Goal: Transaction & Acquisition: Purchase product/service

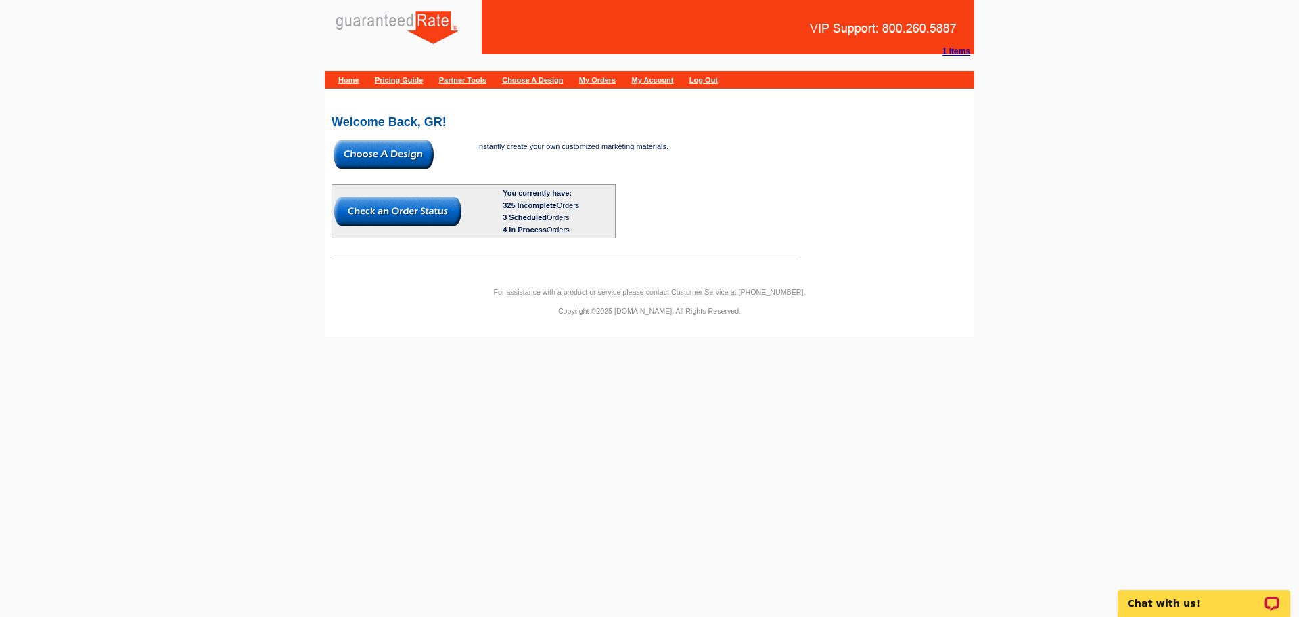
click at [424, 156] on img at bounding box center [384, 154] width 100 height 28
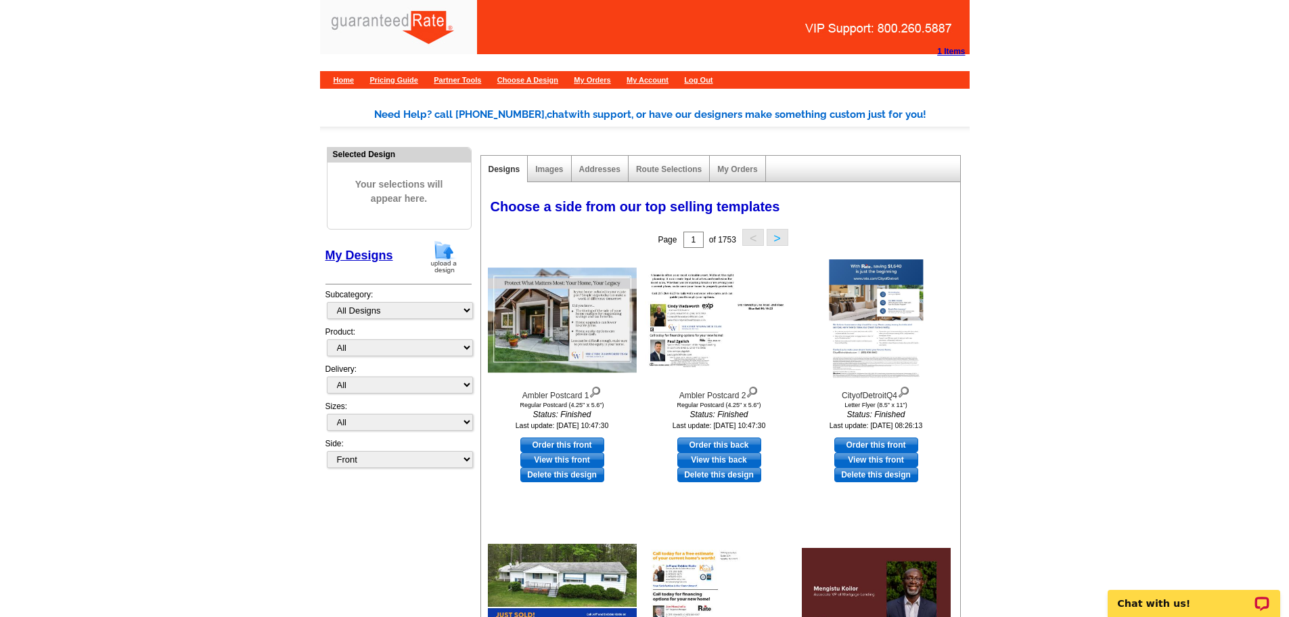
click at [445, 246] on img at bounding box center [443, 257] width 35 height 35
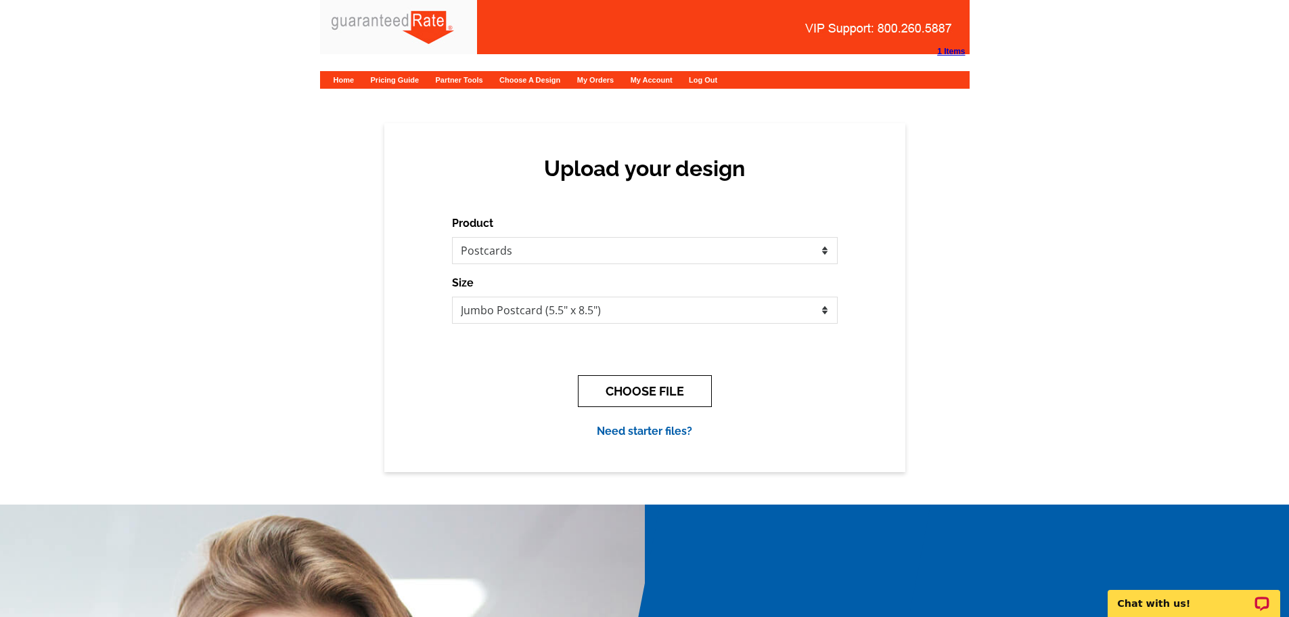
click at [594, 381] on button "CHOOSE FILE" at bounding box center [645, 391] width 134 height 32
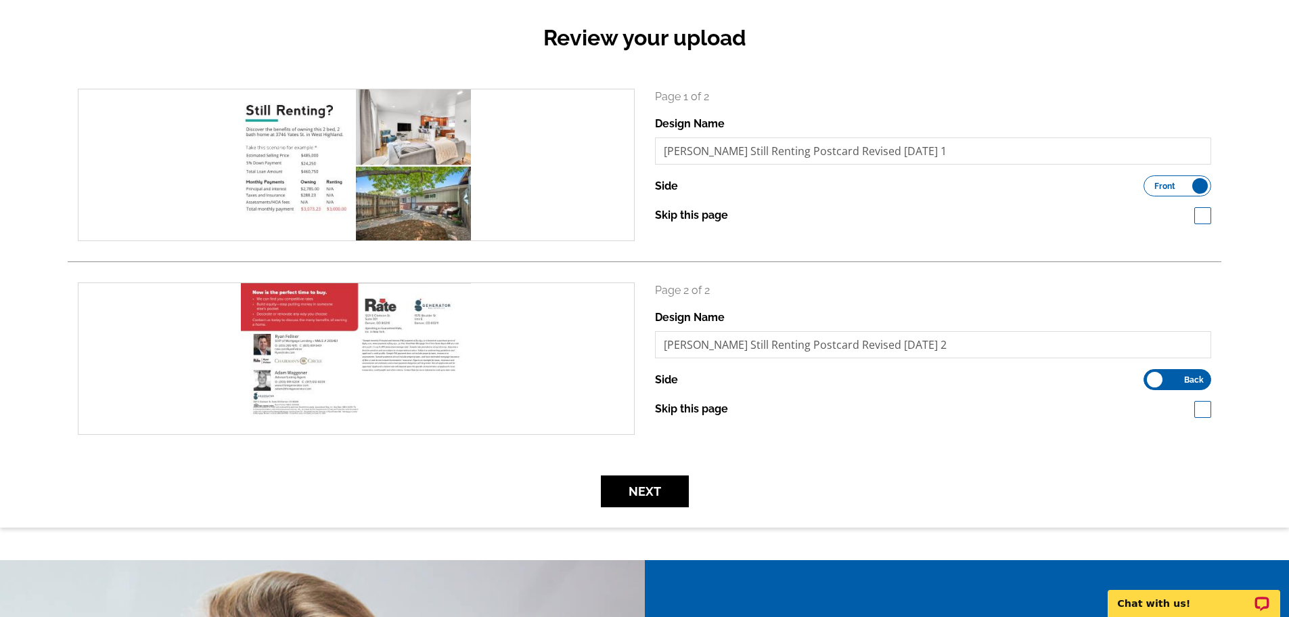
scroll to position [135, 0]
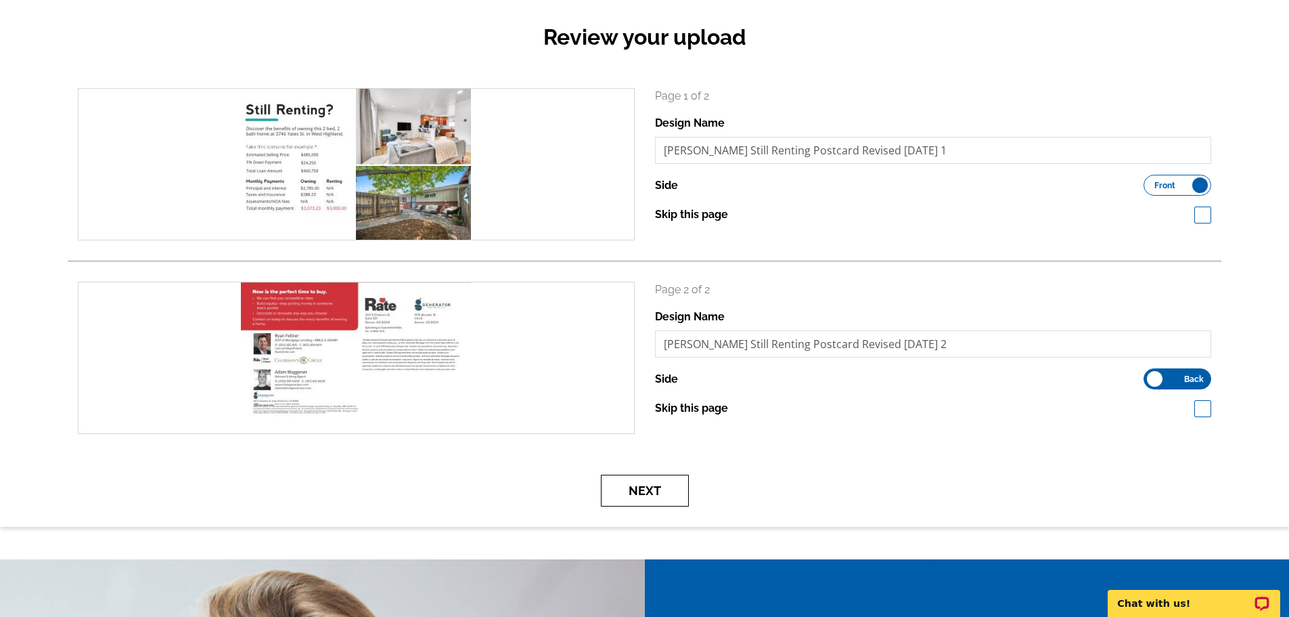
click at [649, 490] on button "Next" at bounding box center [645, 490] width 88 height 32
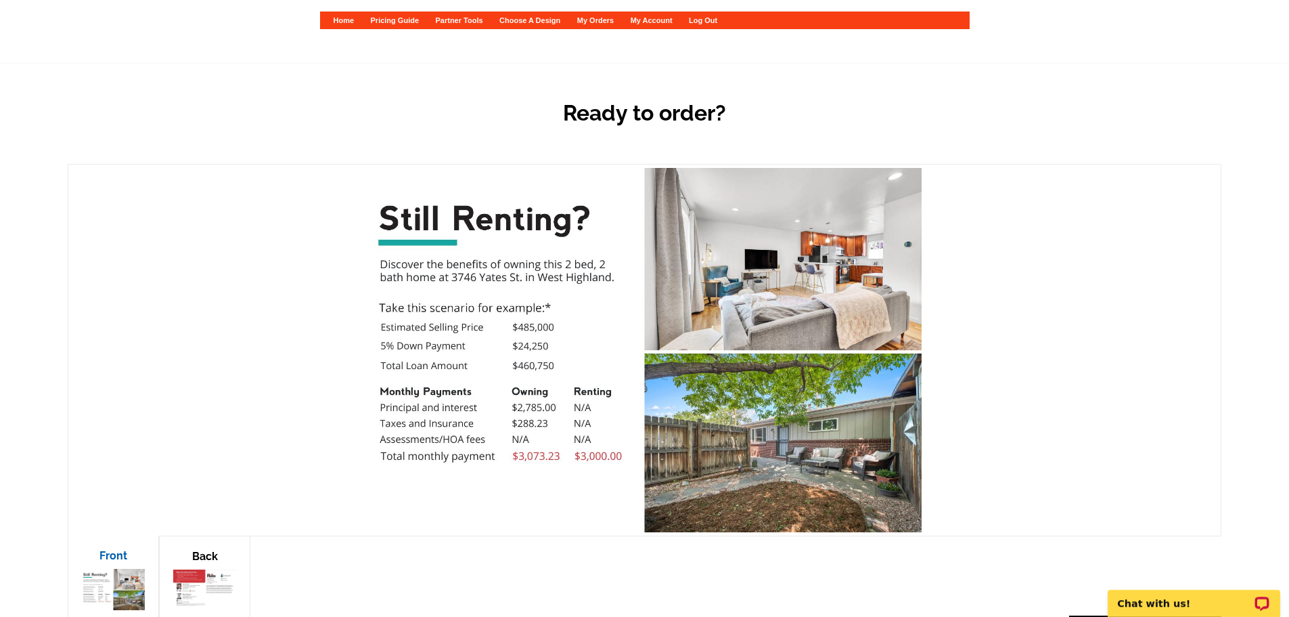
scroll to position [135, 0]
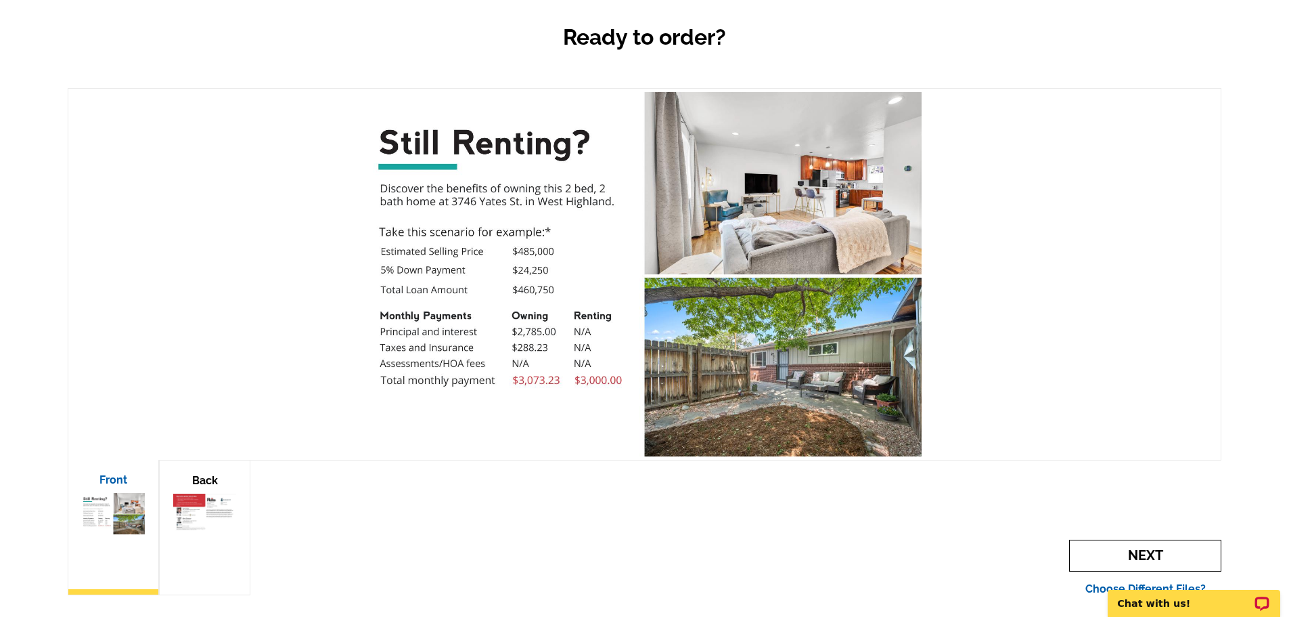
click at [1146, 548] on span "Next" at bounding box center [1145, 555] width 152 height 32
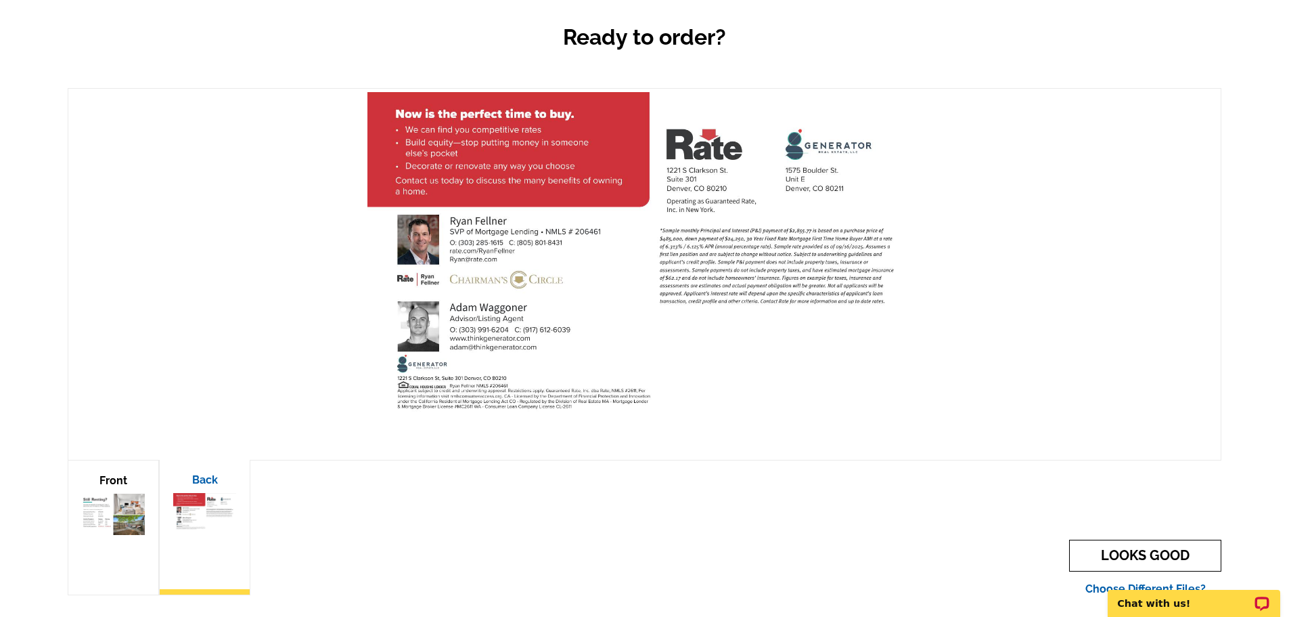
click at [1157, 555] on link "LOOKS GOOD" at bounding box center [1145, 555] width 152 height 32
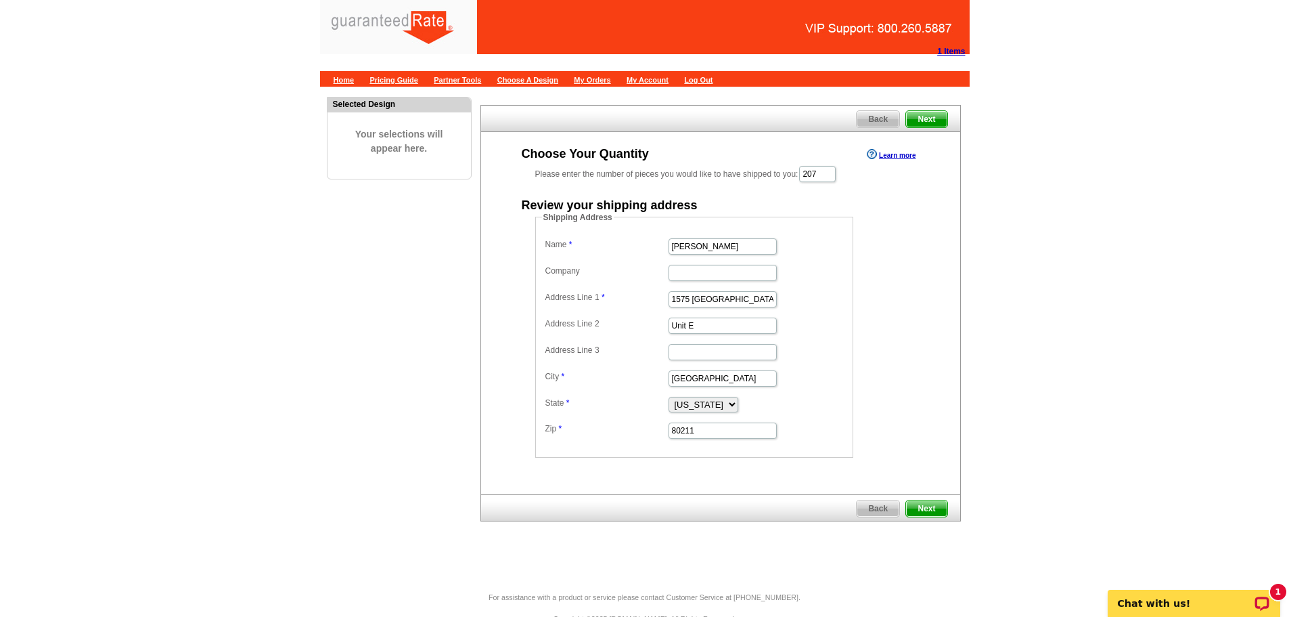
click at [874, 511] on span "Back" at bounding box center [878, 508] width 43 height 16
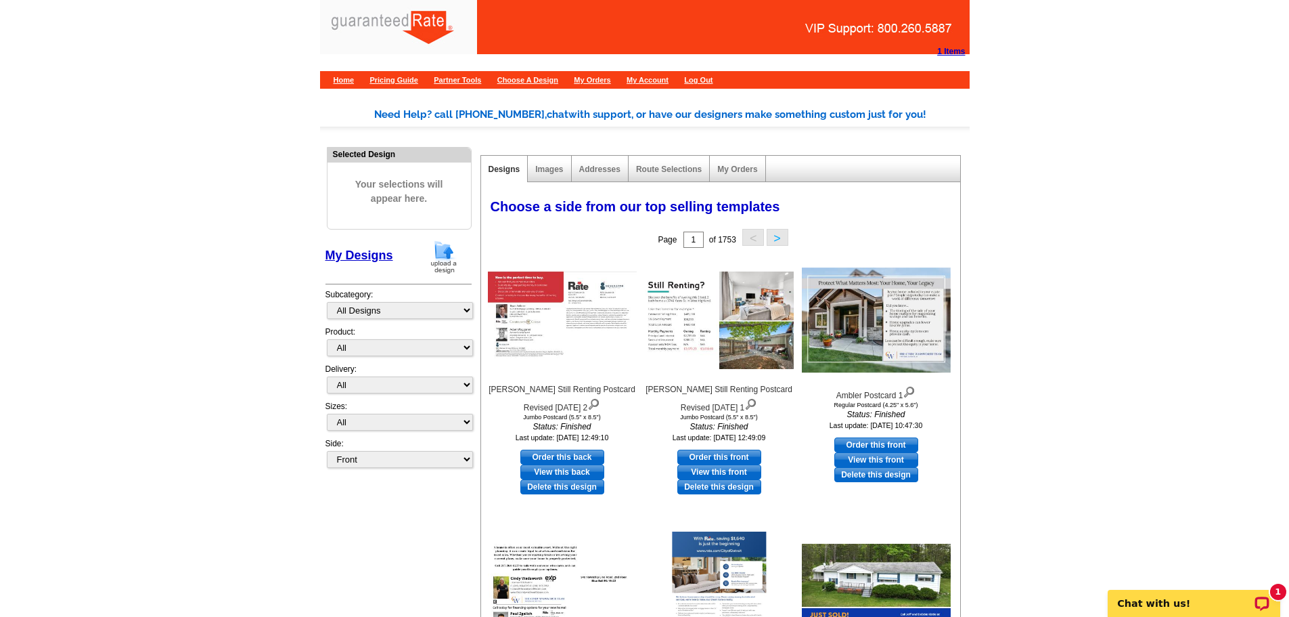
click at [956, 57] on div "1 Items" at bounding box center [951, 51] width 28 height 12
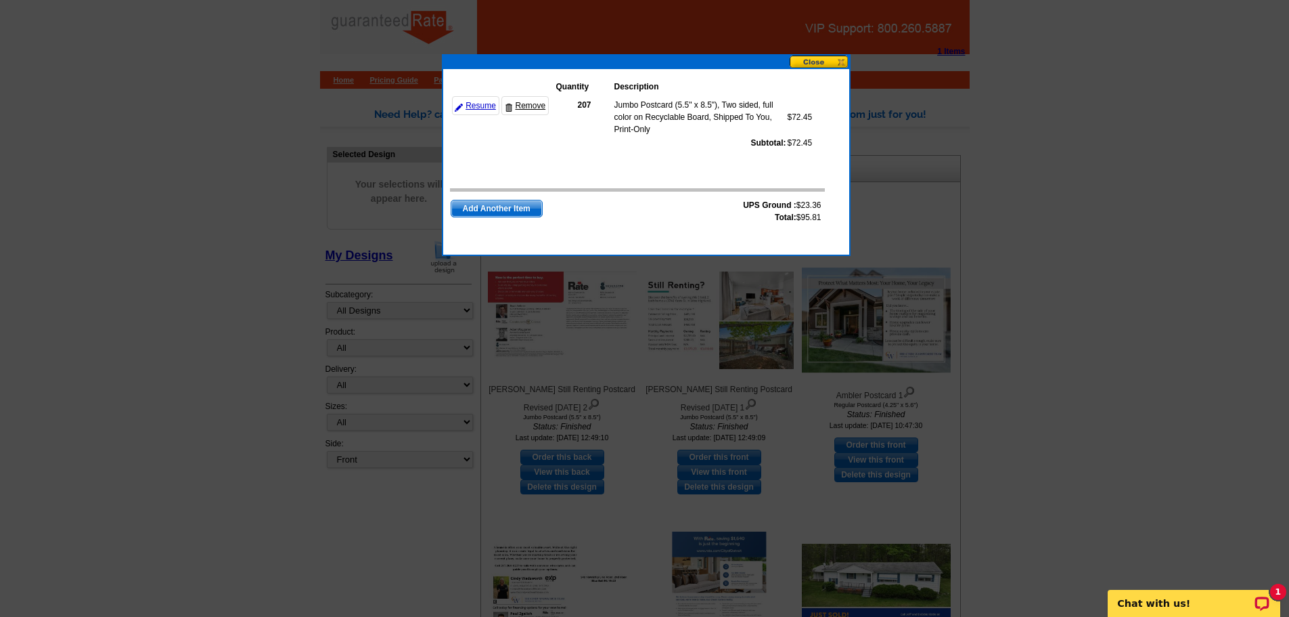
click at [531, 105] on link "Remove" at bounding box center [525, 105] width 47 height 19
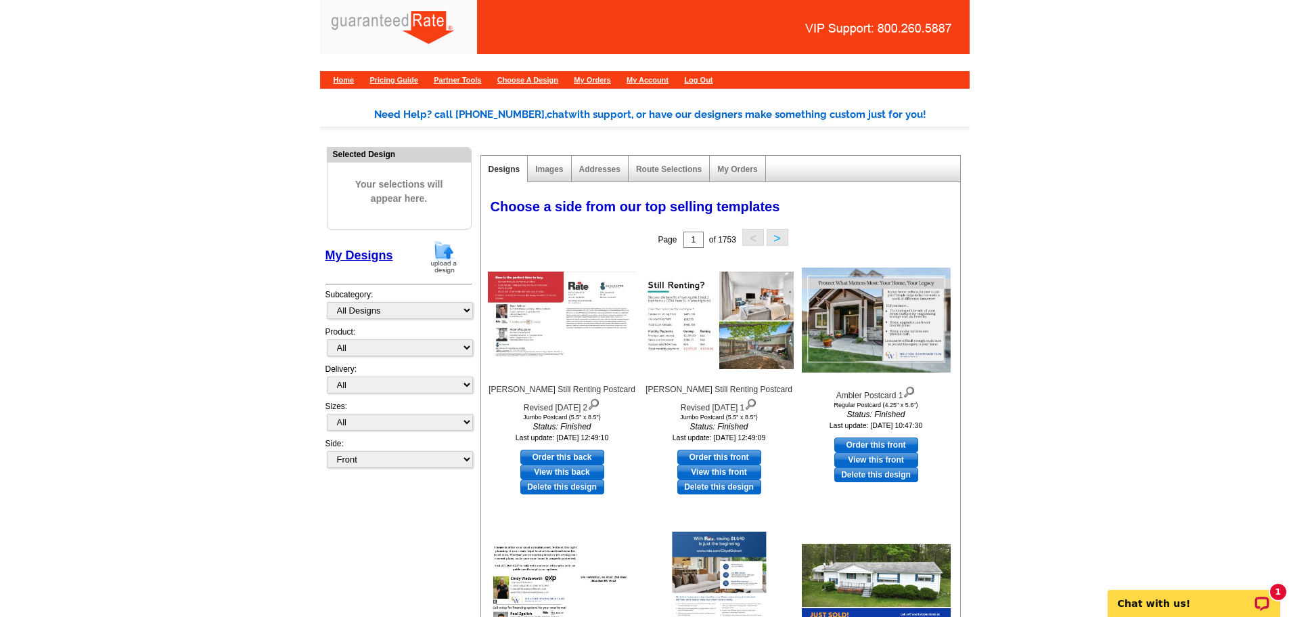
click at [442, 252] on img at bounding box center [443, 257] width 35 height 35
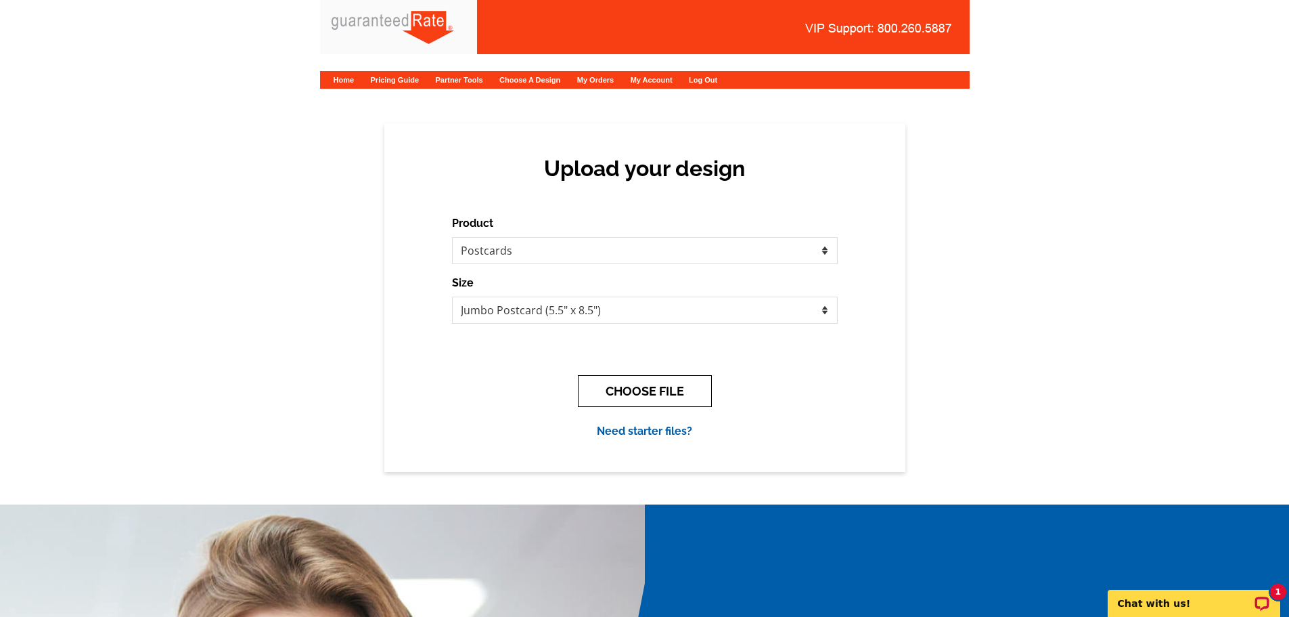
click at [647, 396] on button "CHOOSE FILE" at bounding box center [645, 391] width 134 height 32
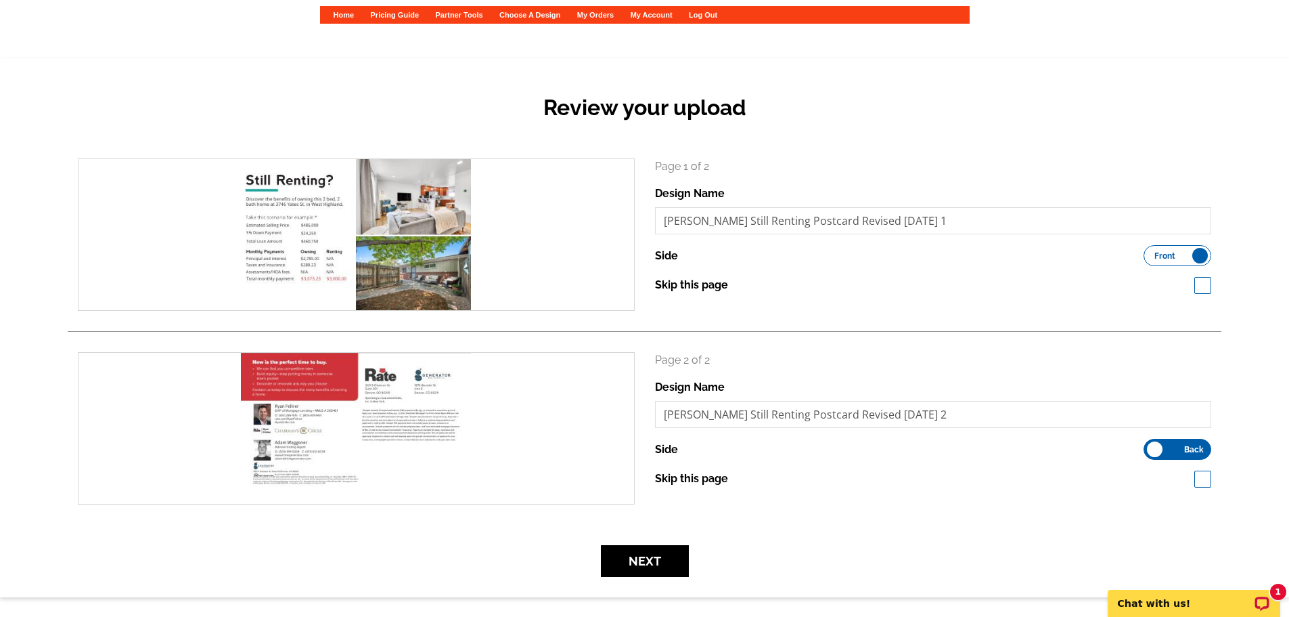
scroll to position [135, 0]
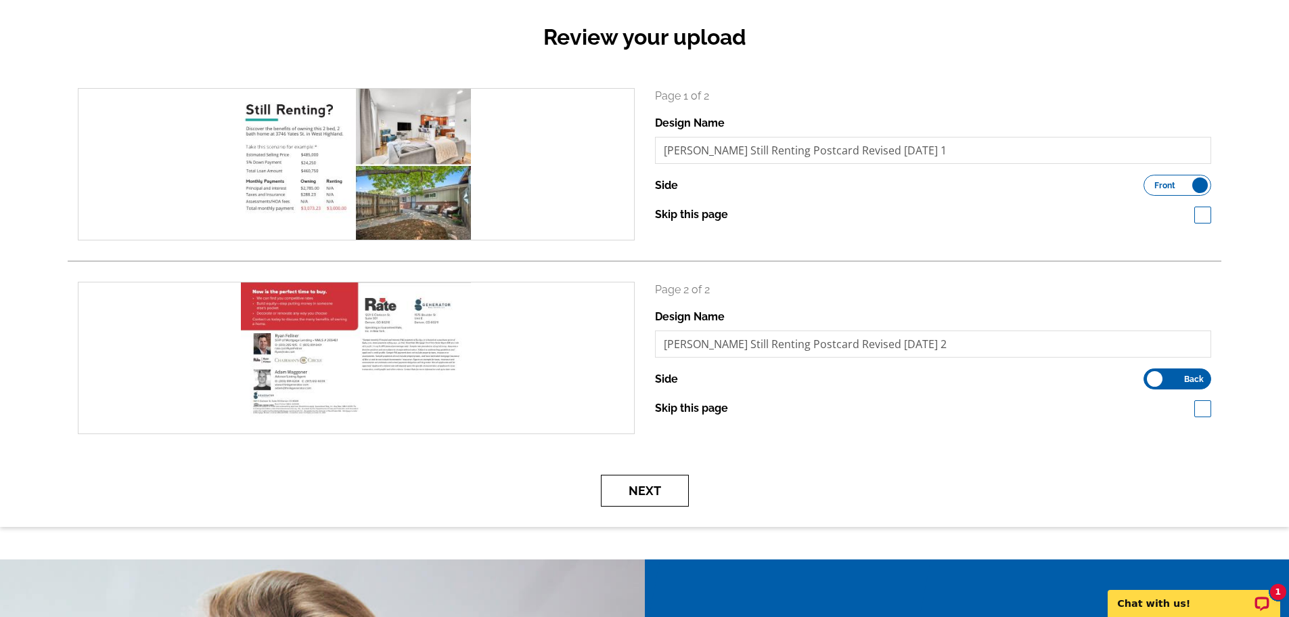
click at [651, 502] on button "Next" at bounding box center [645, 490] width 88 height 32
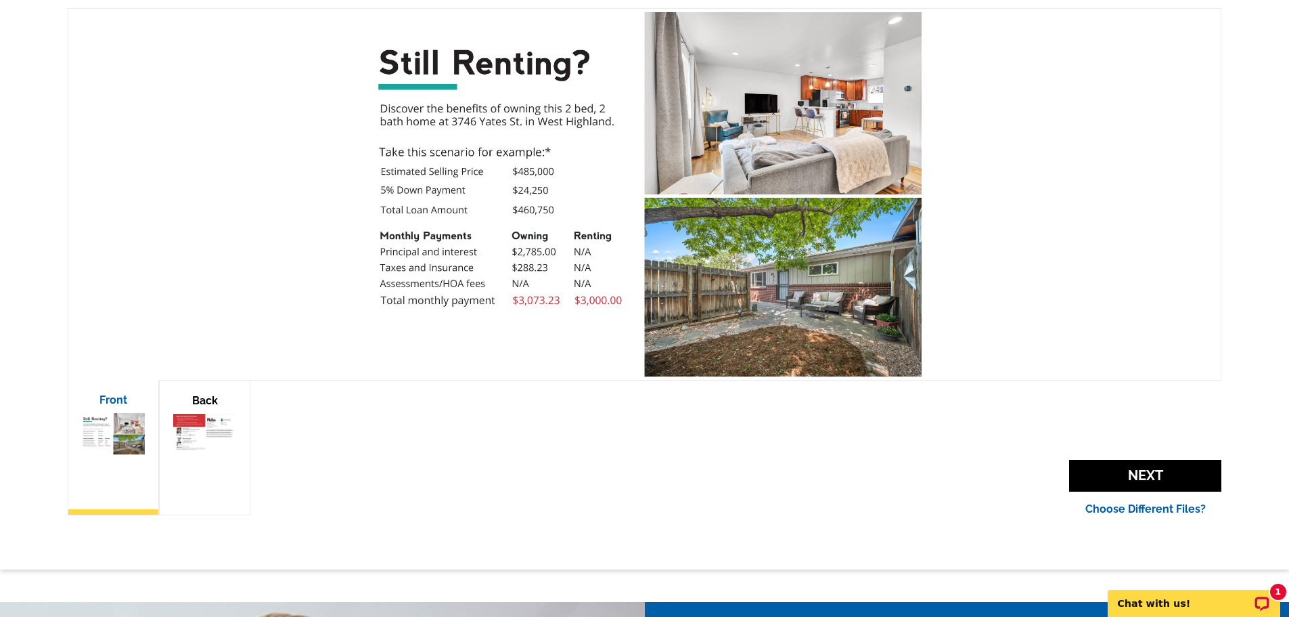
scroll to position [271, 0]
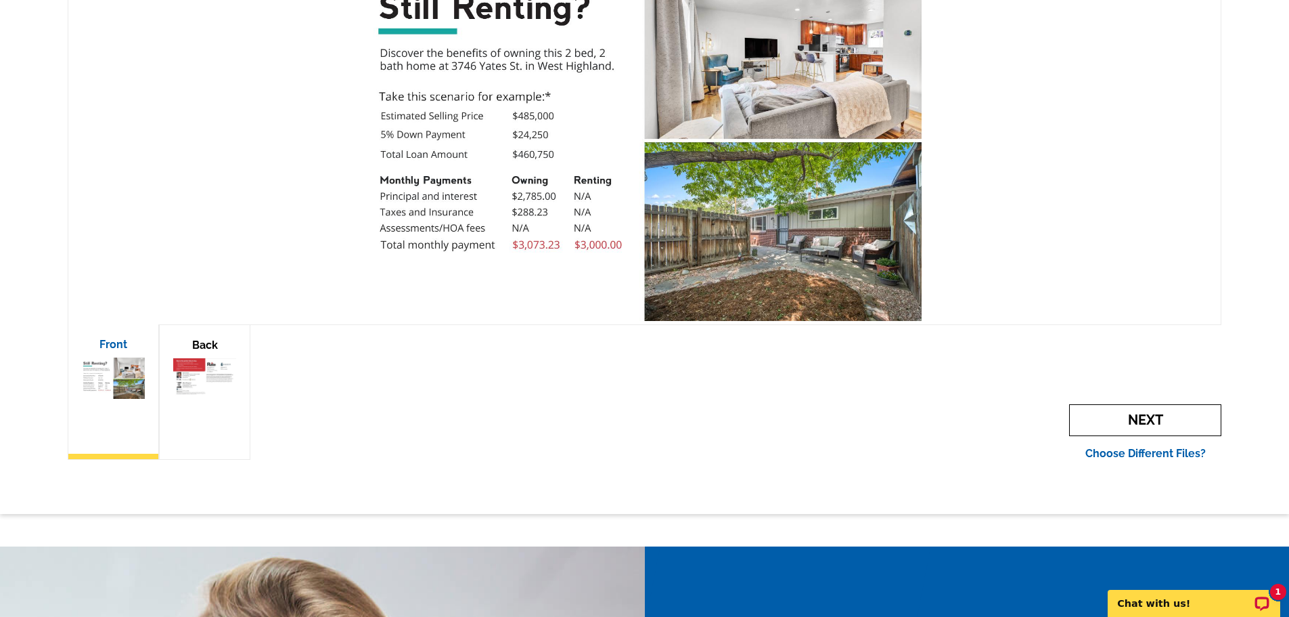
click at [1149, 411] on span "Next" at bounding box center [1145, 420] width 152 height 32
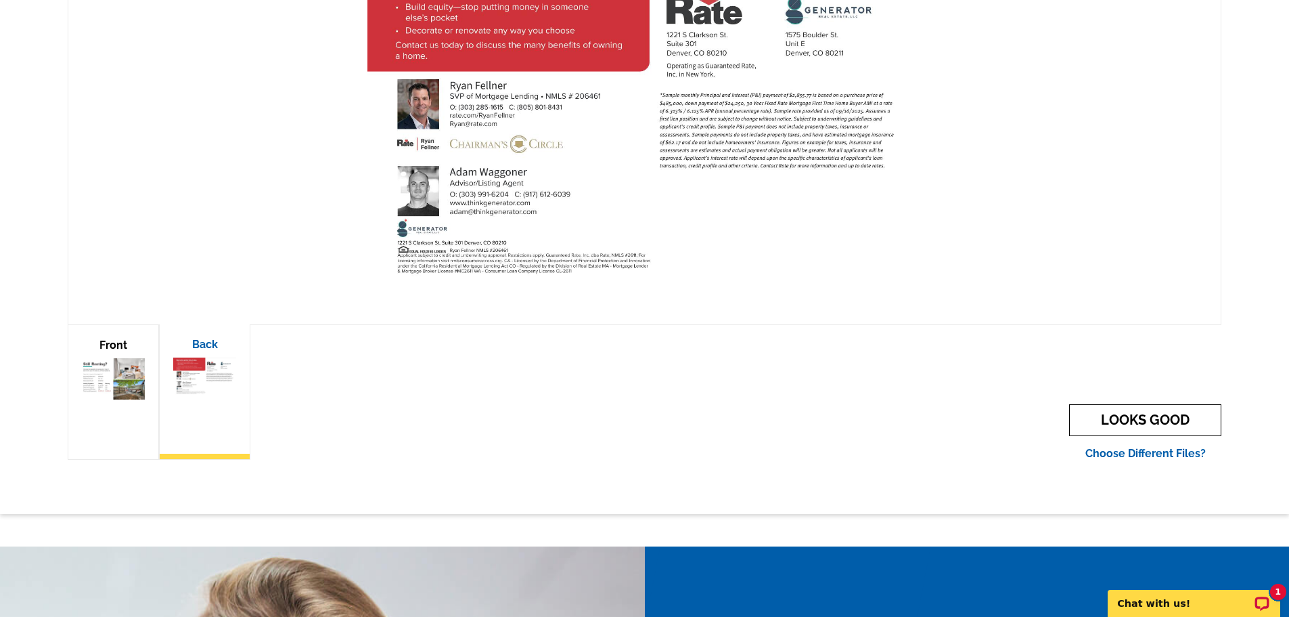
click at [1149, 411] on link "LOOKS GOOD" at bounding box center [1145, 420] width 152 height 32
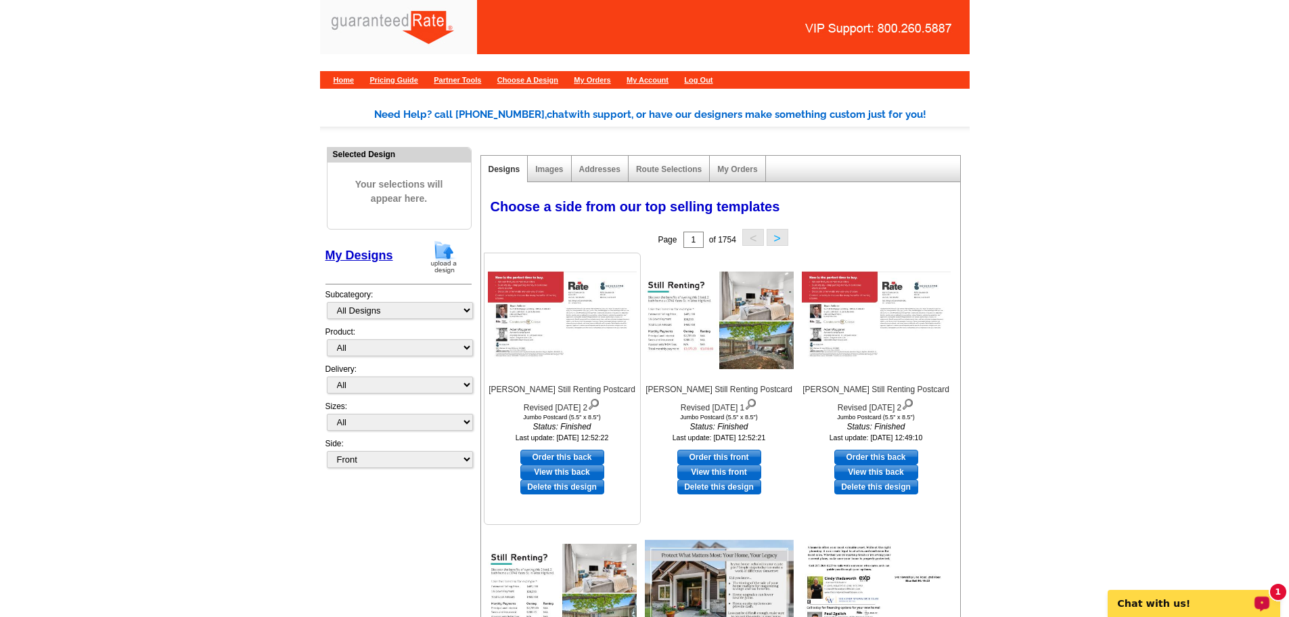
click at [591, 455] on link "Order this back" at bounding box center [562, 456] width 84 height 15
select select "2"
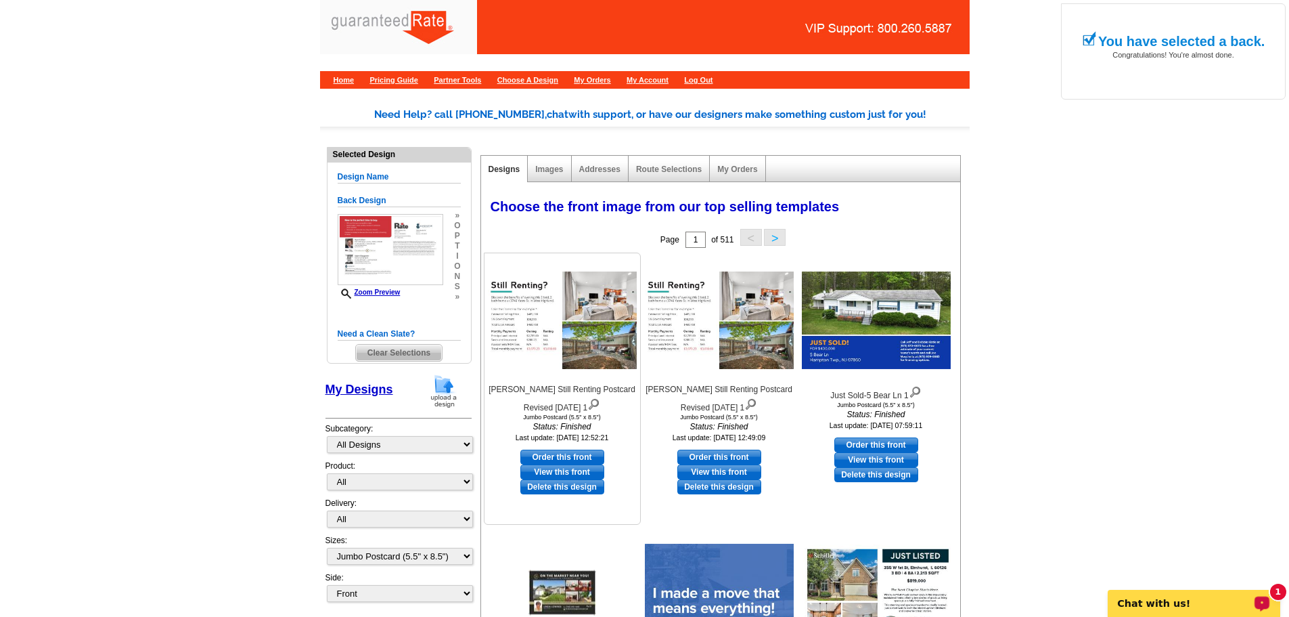
click at [552, 457] on link "Order this front" at bounding box center [562, 456] width 84 height 15
select select "back"
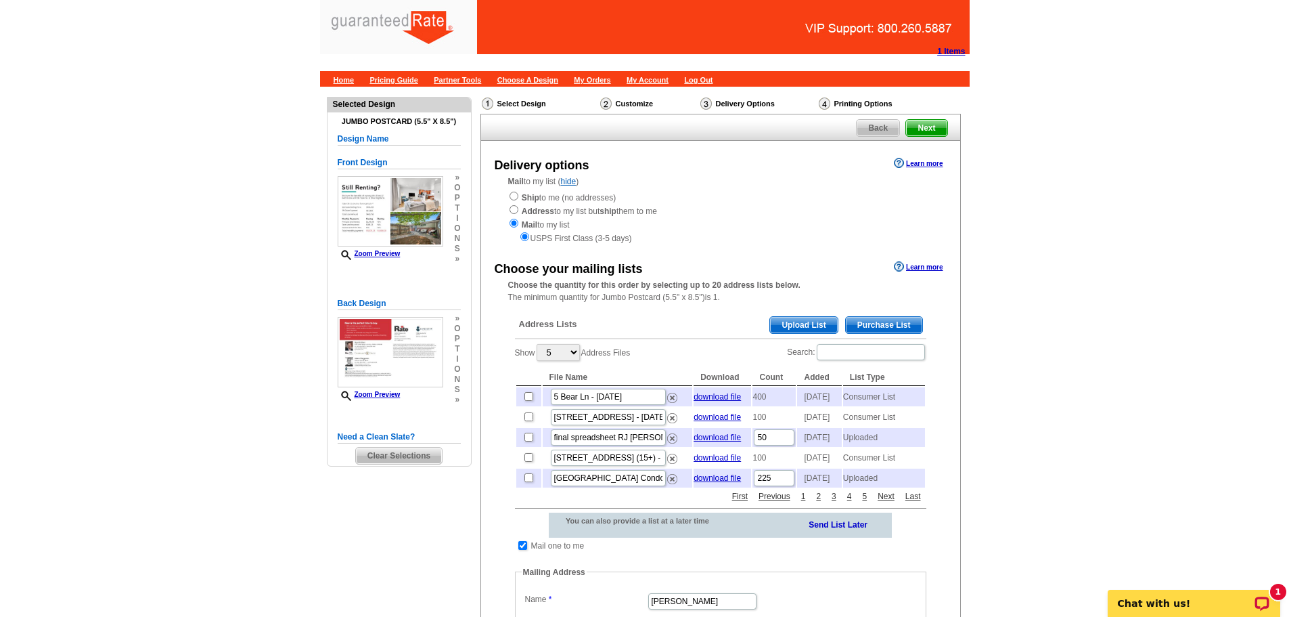
click at [806, 327] on span "Upload List" at bounding box center [803, 325] width 67 height 16
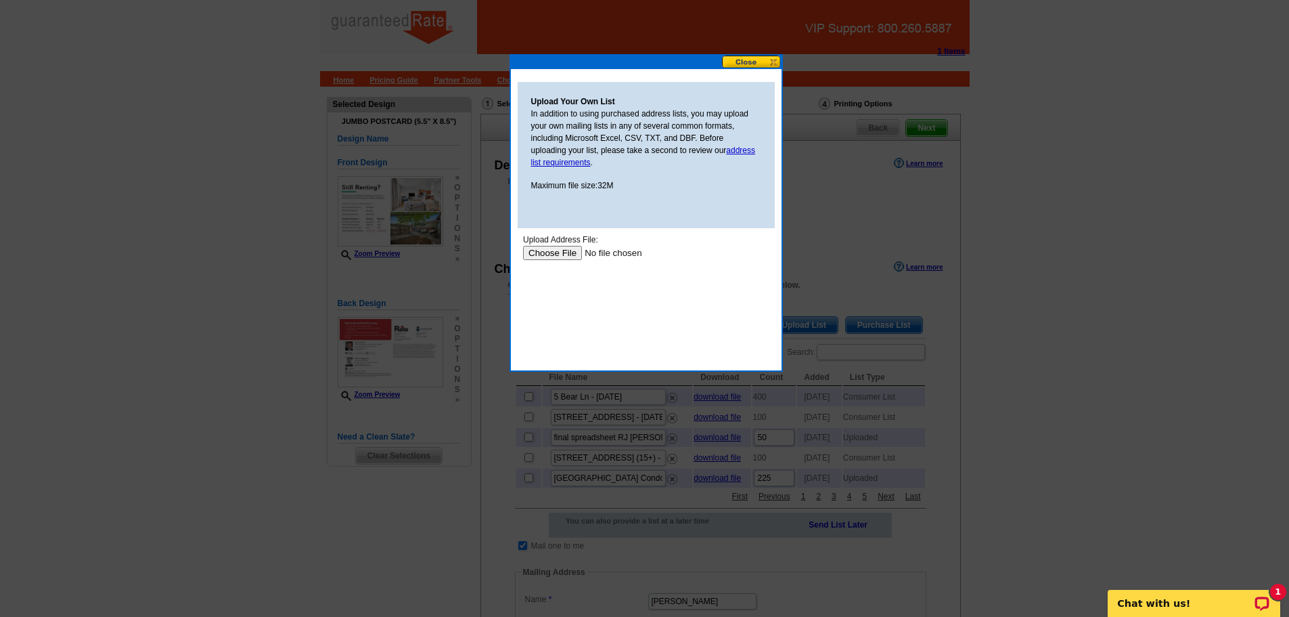
click at [543, 250] on input "file" at bounding box center [608, 253] width 171 height 14
click at [747, 60] on button at bounding box center [752, 61] width 60 height 13
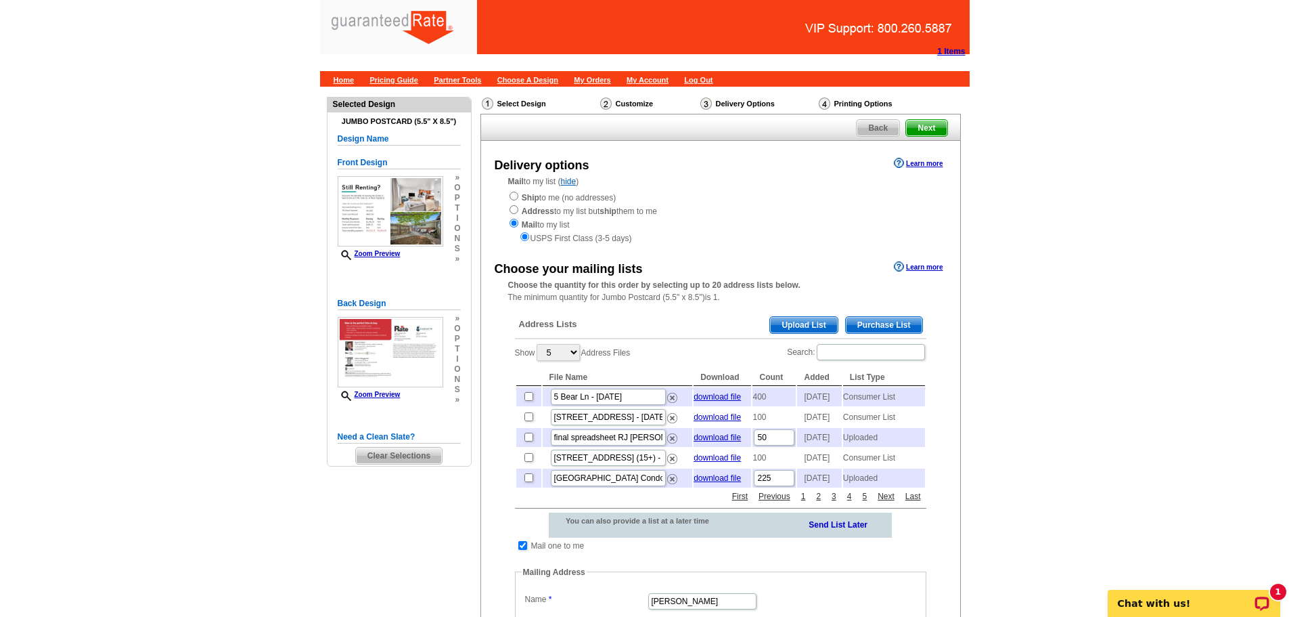
click at [810, 327] on span "Upload List" at bounding box center [803, 325] width 67 height 16
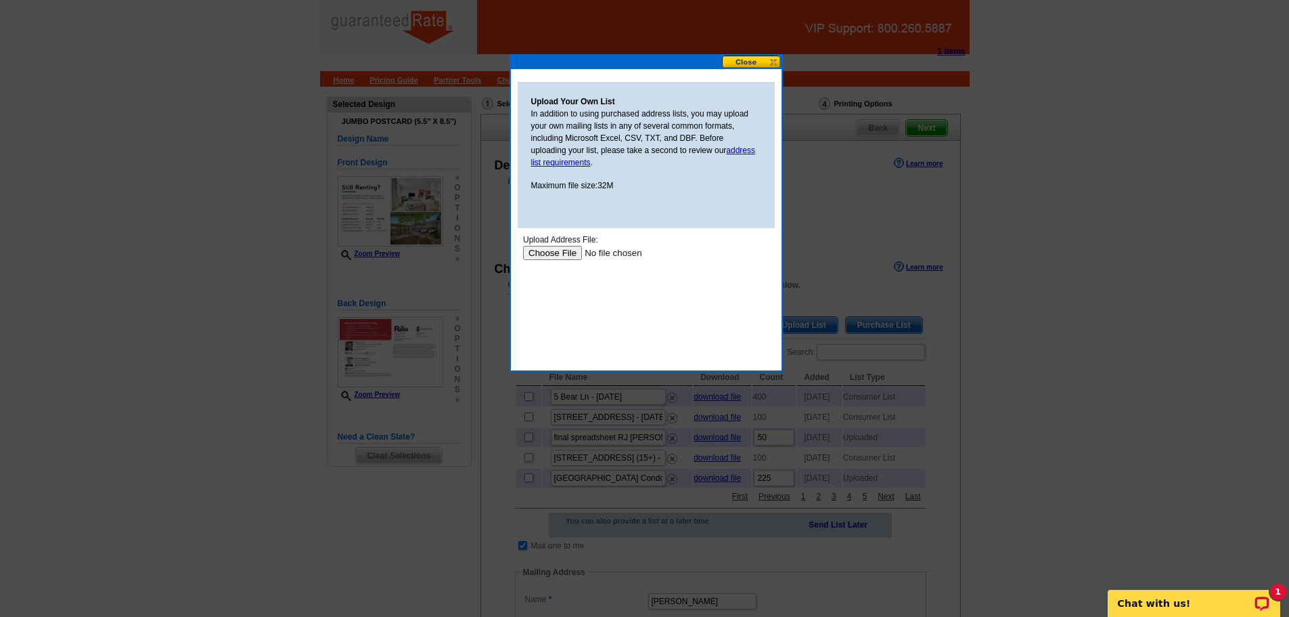
click at [546, 246] on input "file" at bounding box center [608, 253] width 171 height 14
click at [548, 252] on input "file" at bounding box center [608, 253] width 171 height 14
type input "C:\fakepath\Highland Junction Tennyson Pl Colewood Tennyson Group 9-11-25 (1) (…"
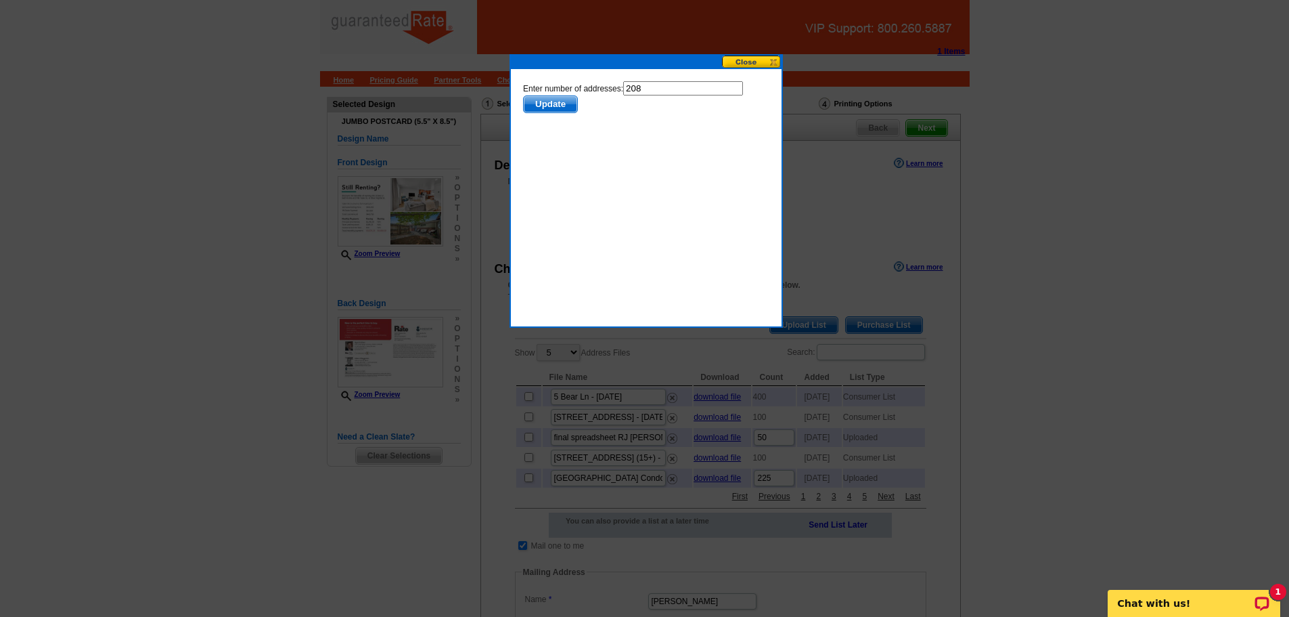
click at [650, 85] on input "208" at bounding box center [683, 88] width 120 height 14
type input "207"
click at [552, 104] on span "Update" at bounding box center [549, 104] width 53 height 16
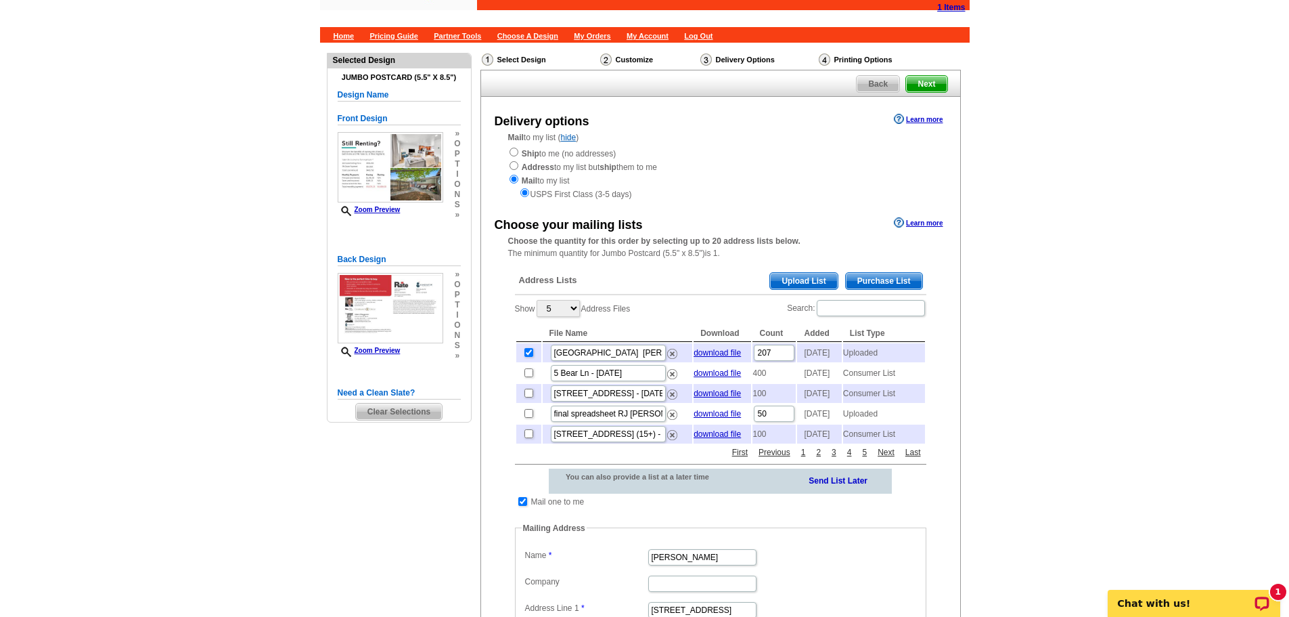
scroll to position [68, 0]
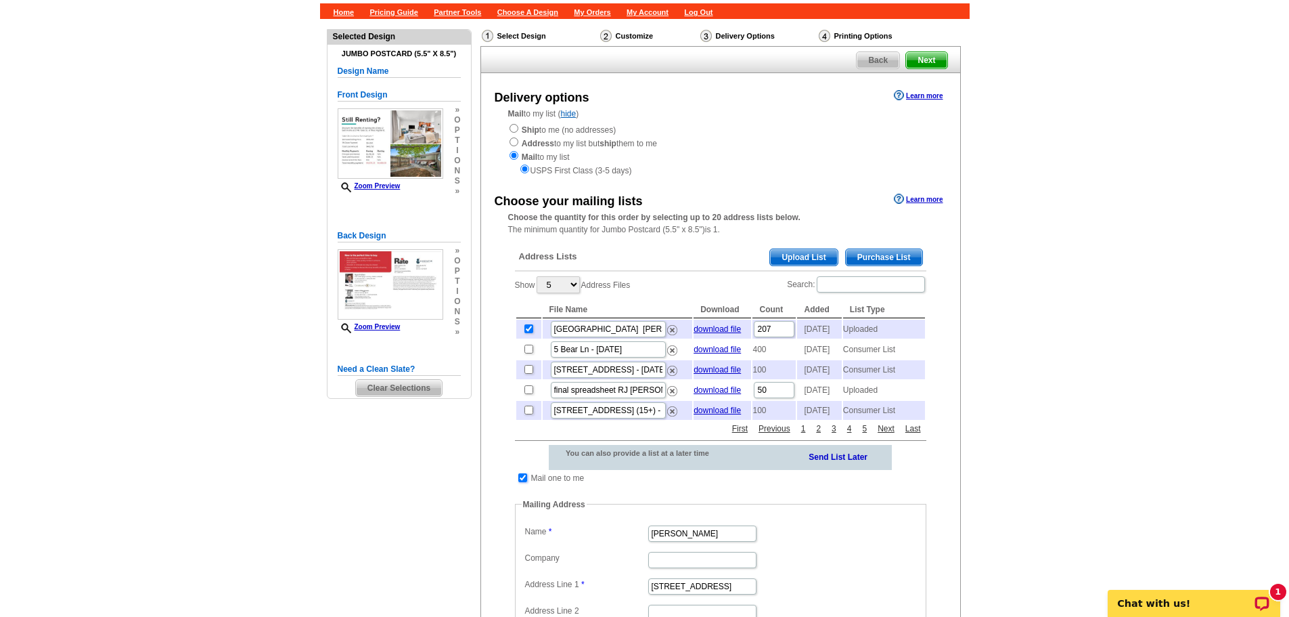
click at [523, 482] on input "checkbox" at bounding box center [522, 477] width 9 height 9
checkbox input "false"
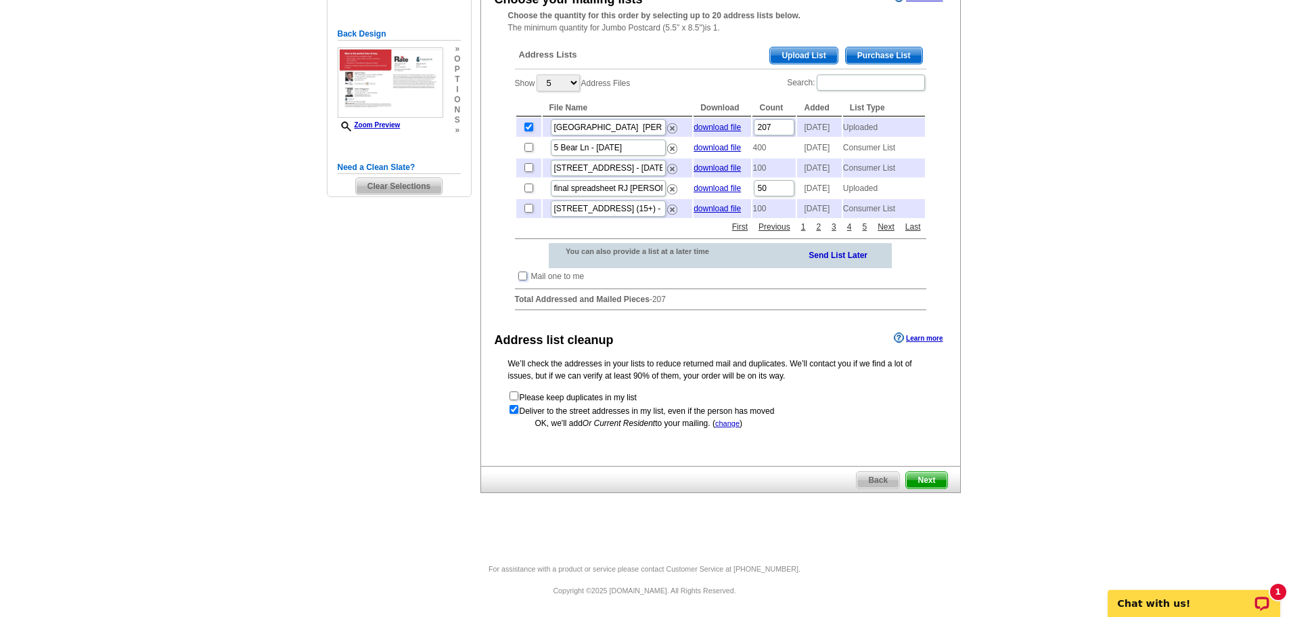
scroll to position [297, 0]
click at [928, 481] on span "Next" at bounding box center [926, 479] width 41 height 16
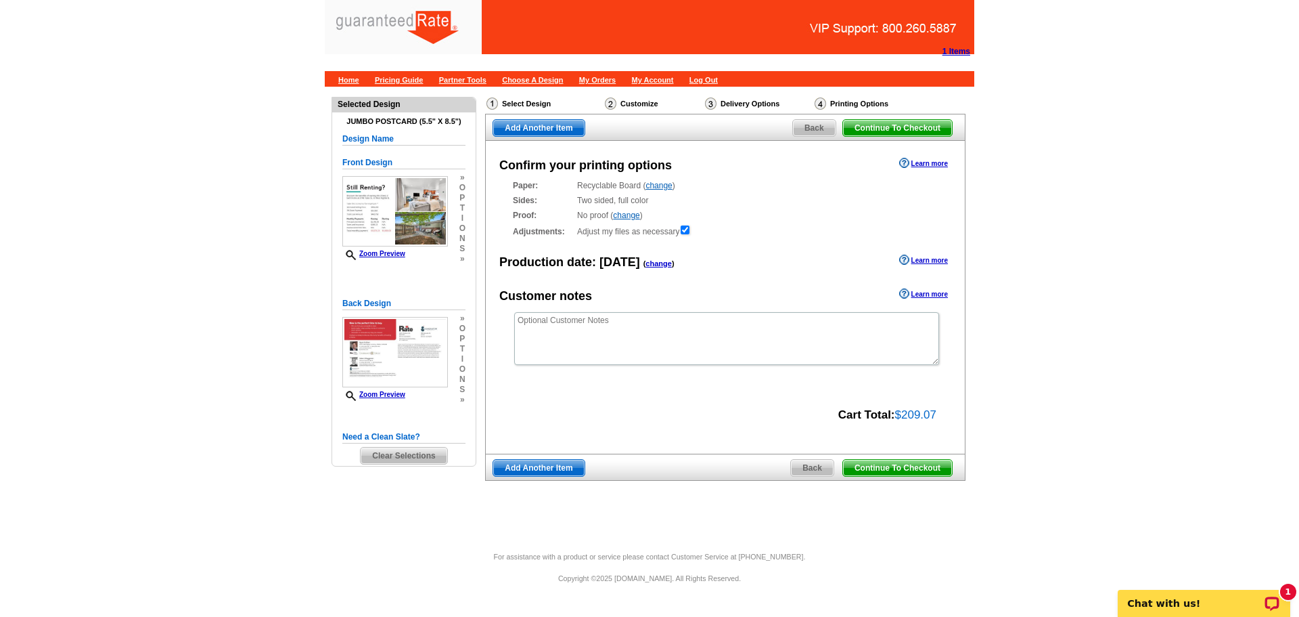
click at [910, 467] on span "Continue To Checkout" at bounding box center [897, 468] width 109 height 16
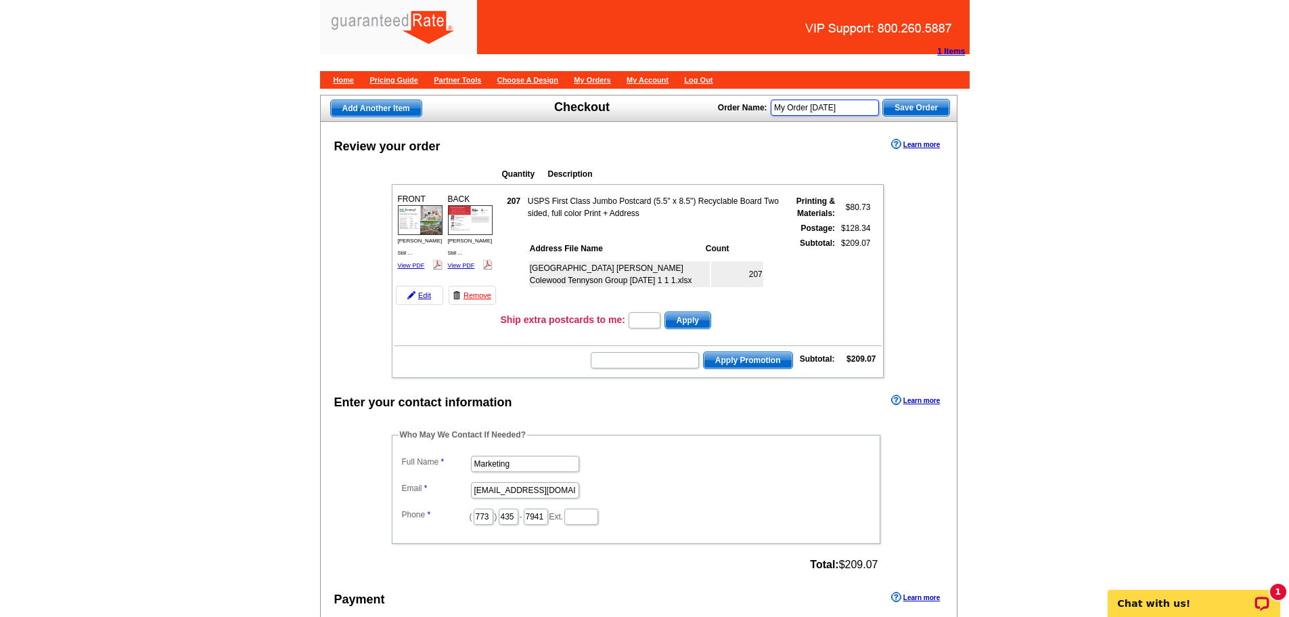
click at [862, 104] on input "My Order [DATE]" at bounding box center [825, 107] width 108 height 16
type input "My Order [DATE]"
click at [409, 225] on img at bounding box center [420, 220] width 45 height 30
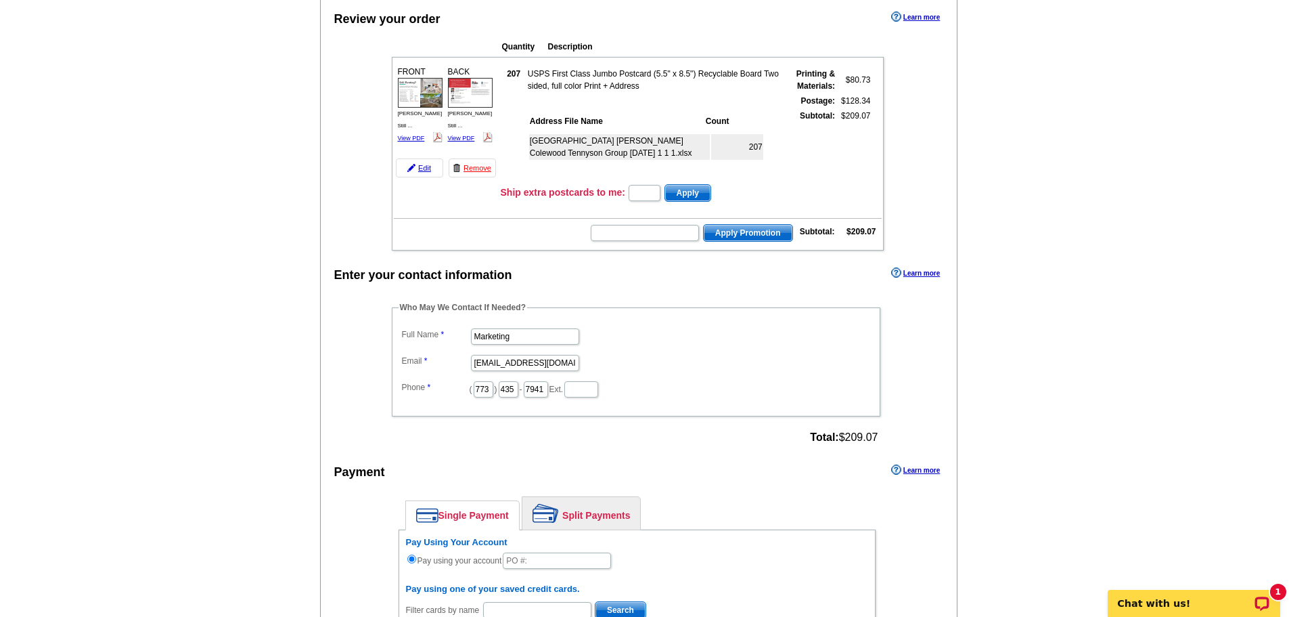
scroll to position [135, 0]
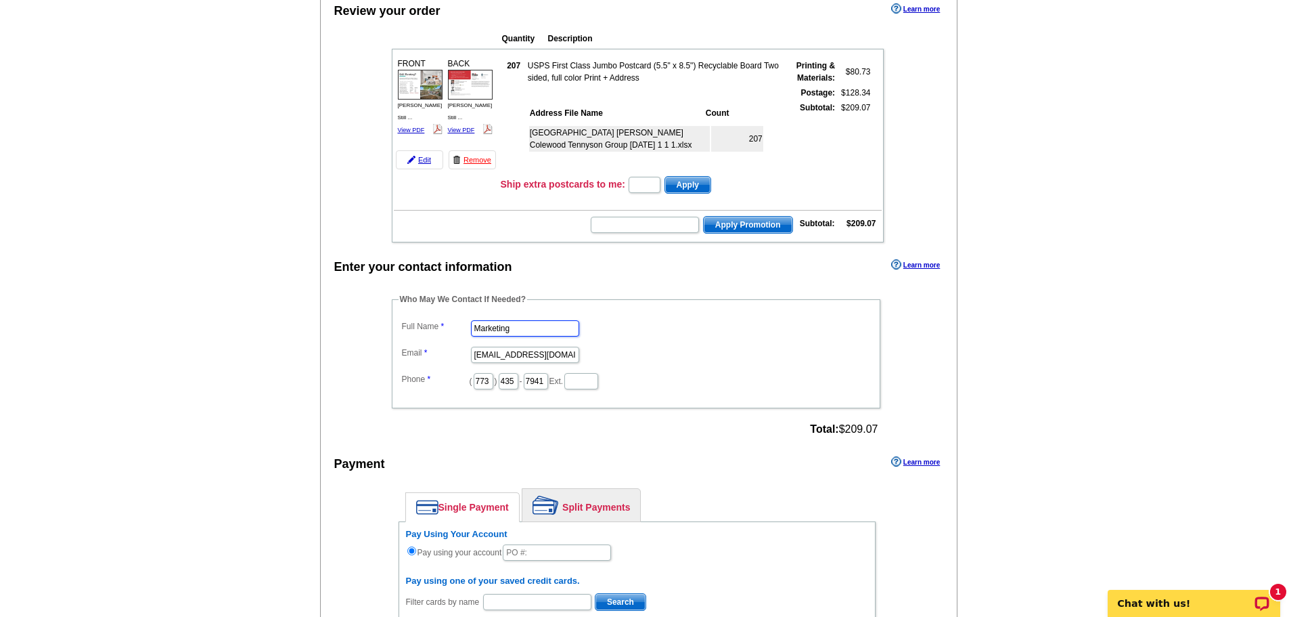
drag, startPoint x: 520, startPoint y: 326, endPoint x: 398, endPoint y: 313, distance: 122.5
click at [398, 313] on fieldset "Who May We Contact If Needed? Full Name Marketing Email [EMAIL_ADDRESS][DOMAIN_…" at bounding box center [636, 350] width 489 height 115
type input "[PERSON_NAME]"
drag, startPoint x: 474, startPoint y: 351, endPoint x: 622, endPoint y: 355, distance: 148.3
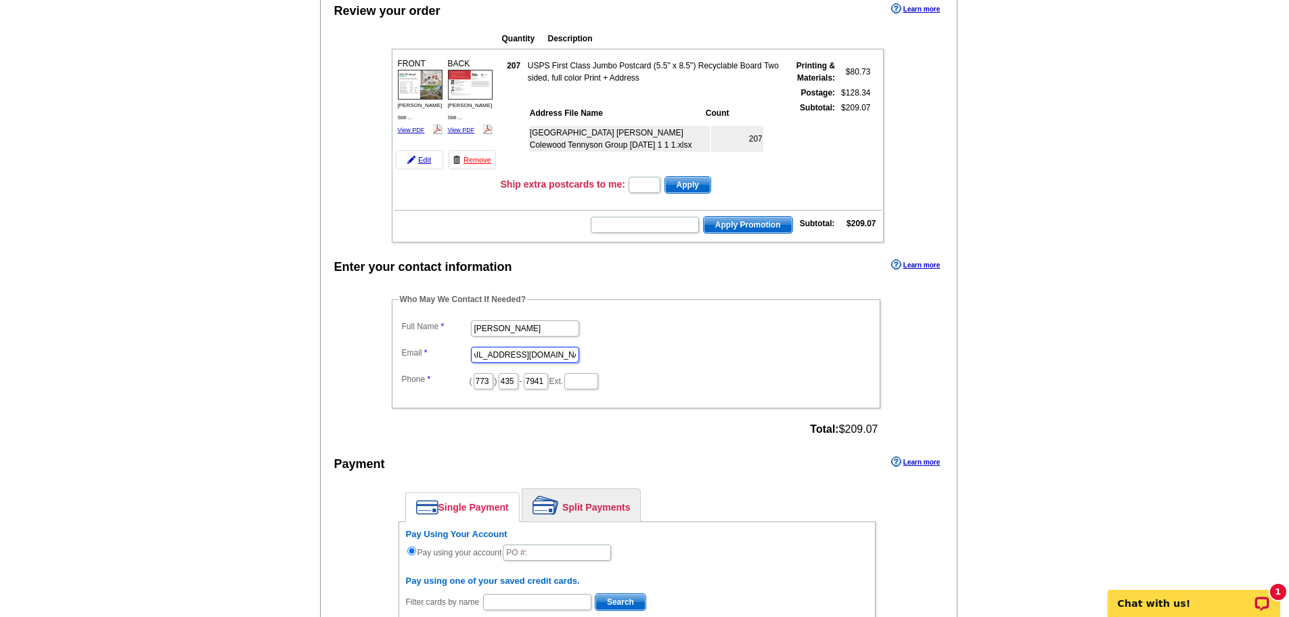
click at [622, 355] on dd "[EMAIL_ADDRESS][DOMAIN_NAME]" at bounding box center [636, 353] width 475 height 21
type input "[PERSON_NAME][DOMAIN_NAME][EMAIL_ADDRESS][PERSON_NAME][DOMAIN_NAME]"
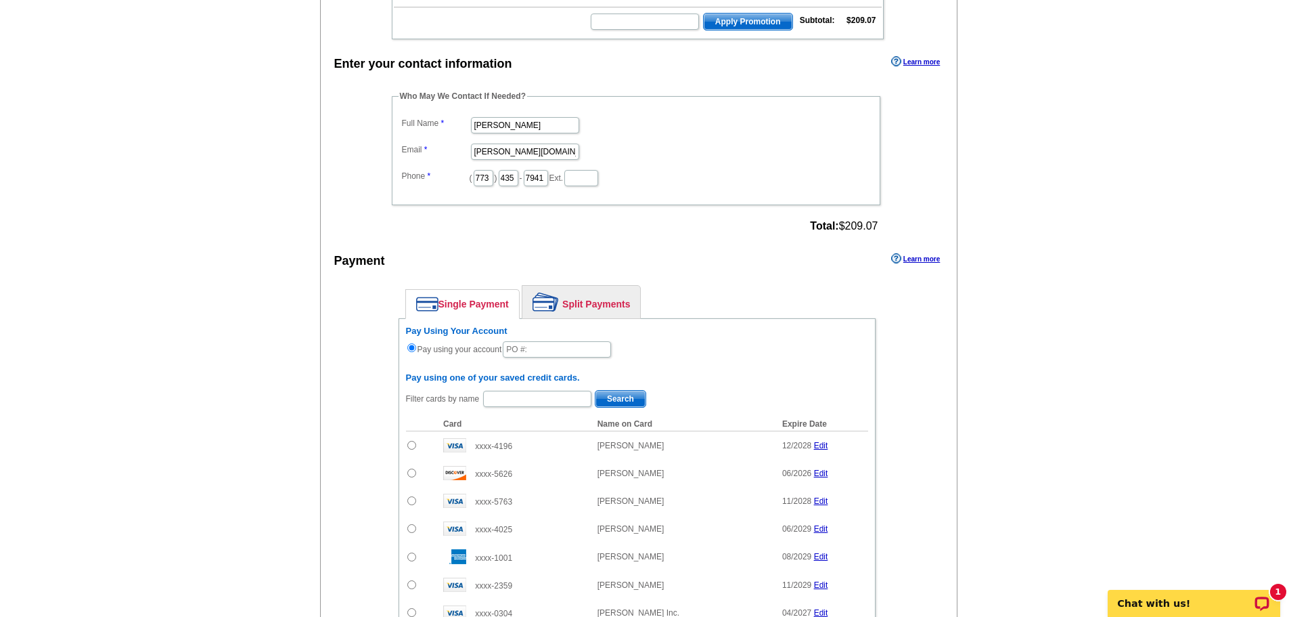
click at [590, 305] on link "Split Payments" at bounding box center [582, 302] width 118 height 32
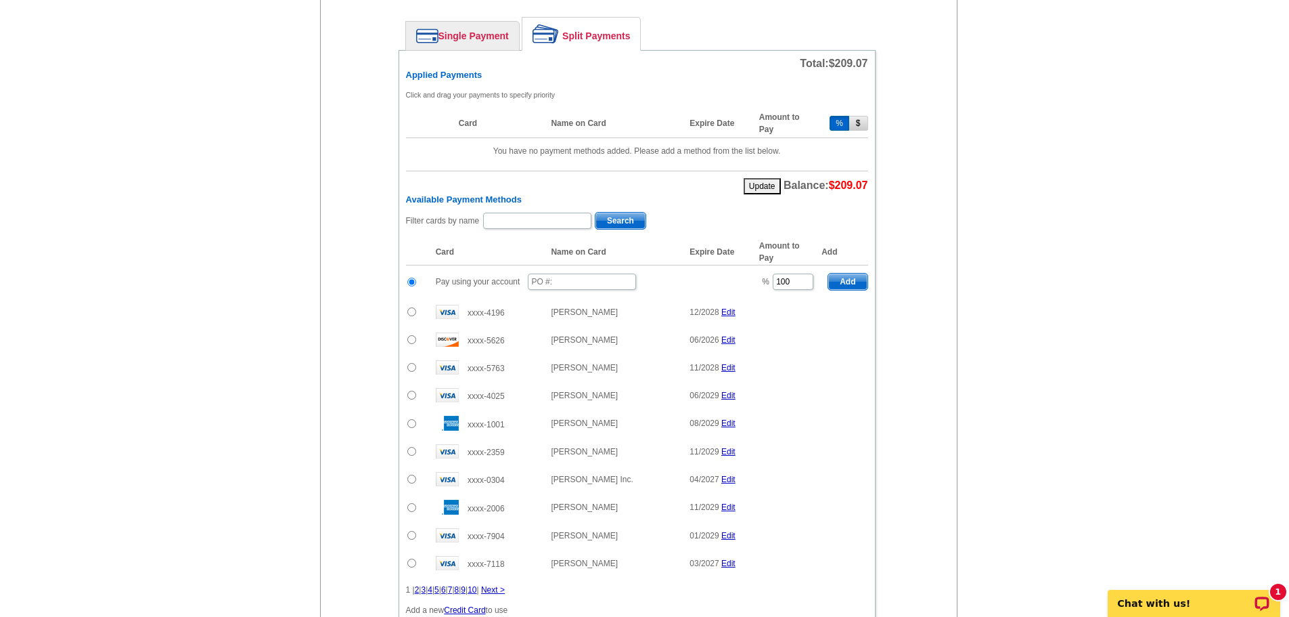
scroll to position [609, 0]
drag, startPoint x: 740, startPoint y: 276, endPoint x: 732, endPoint y: 277, distance: 8.8
click at [732, 277] on tr "Pay using your account % 100 Add" at bounding box center [637, 279] width 462 height 33
type input "50"
click at [589, 277] on input "text" at bounding box center [582, 279] width 108 height 16
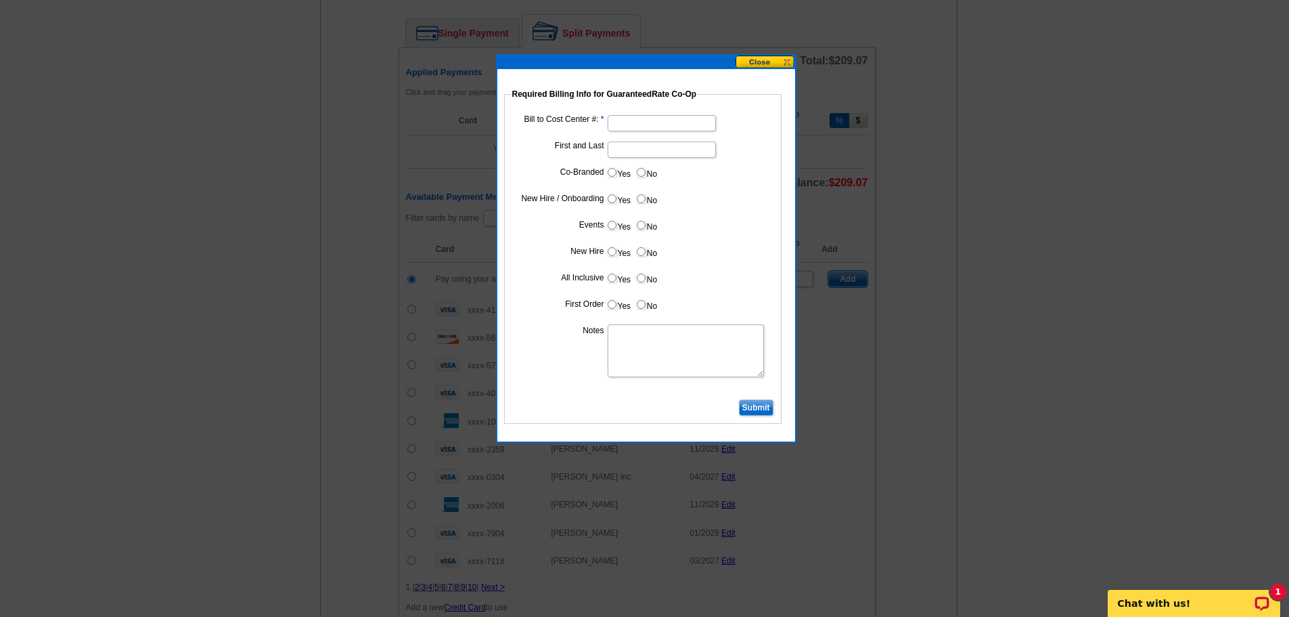
type input "091625_257_es"
click at [642, 149] on input "First and Last" at bounding box center [662, 149] width 108 height 16
type input "[PERSON_NAME]"
click at [657, 119] on input "Bill to Cost Center #:" at bounding box center [662, 123] width 108 height 16
type input "1045"
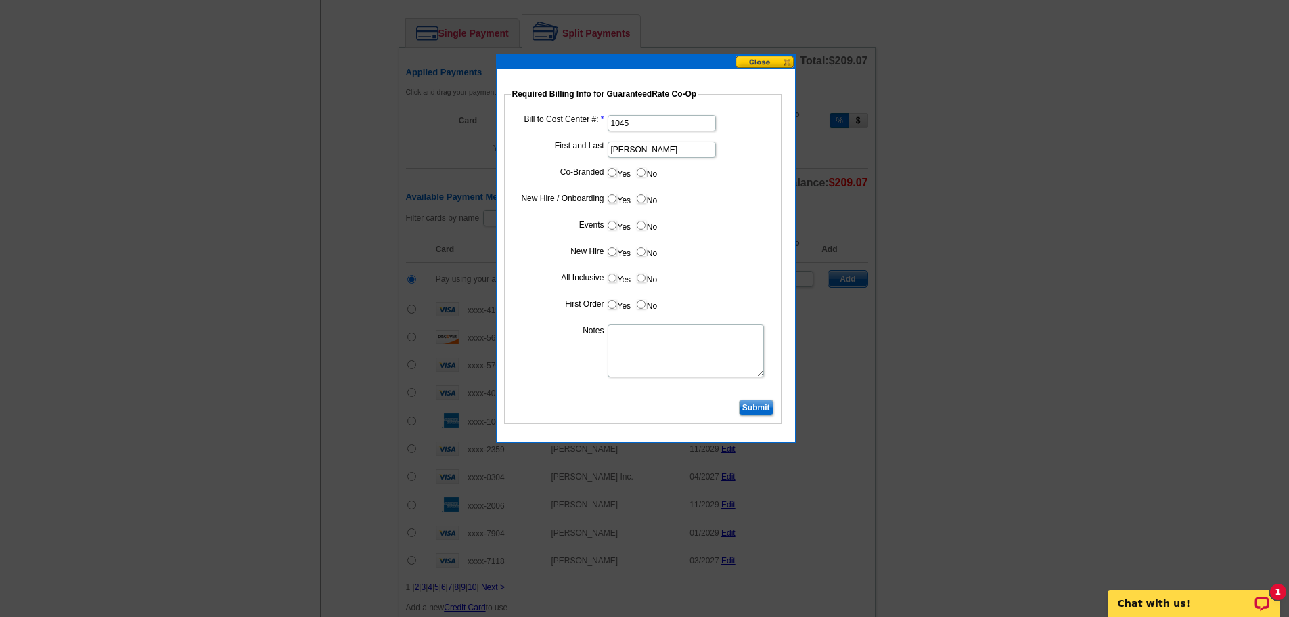
click at [613, 172] on input "Yes" at bounding box center [612, 172] width 9 height 9
radio input "true"
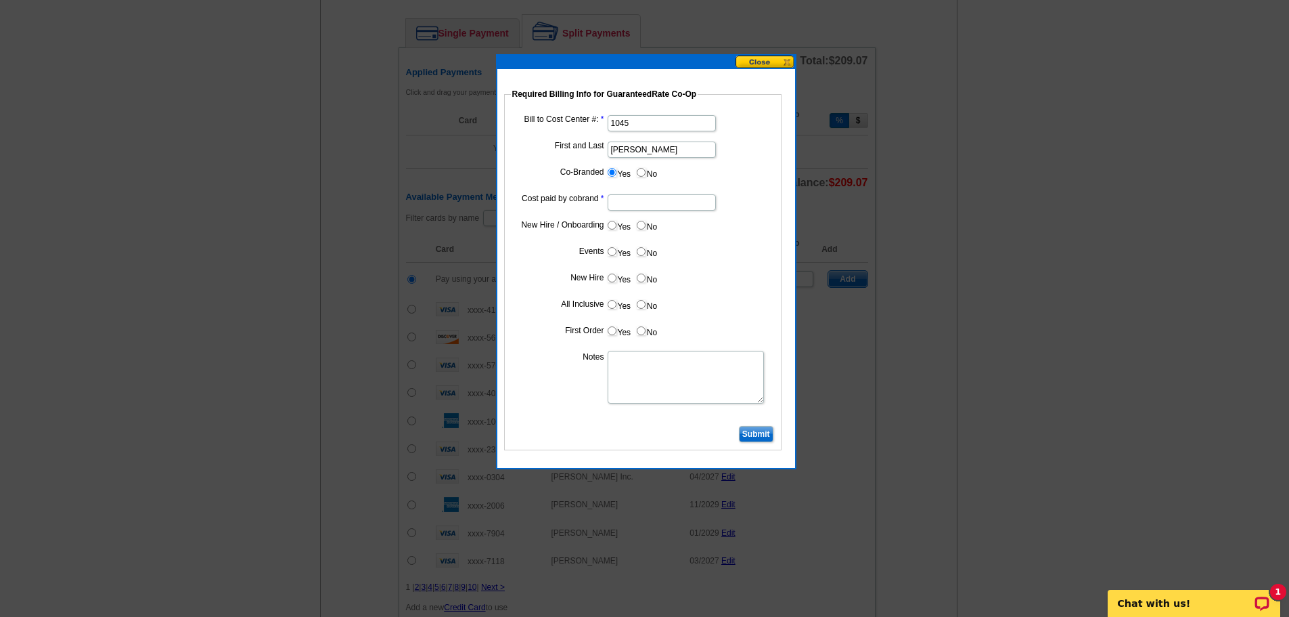
click at [669, 204] on input "Cost paid by cobrand" at bounding box center [662, 202] width 108 height 16
type input "50%"
click at [648, 227] on label "No" at bounding box center [647, 225] width 22 height 16
click at [646, 227] on input "No" at bounding box center [641, 225] width 9 height 9
radio input "true"
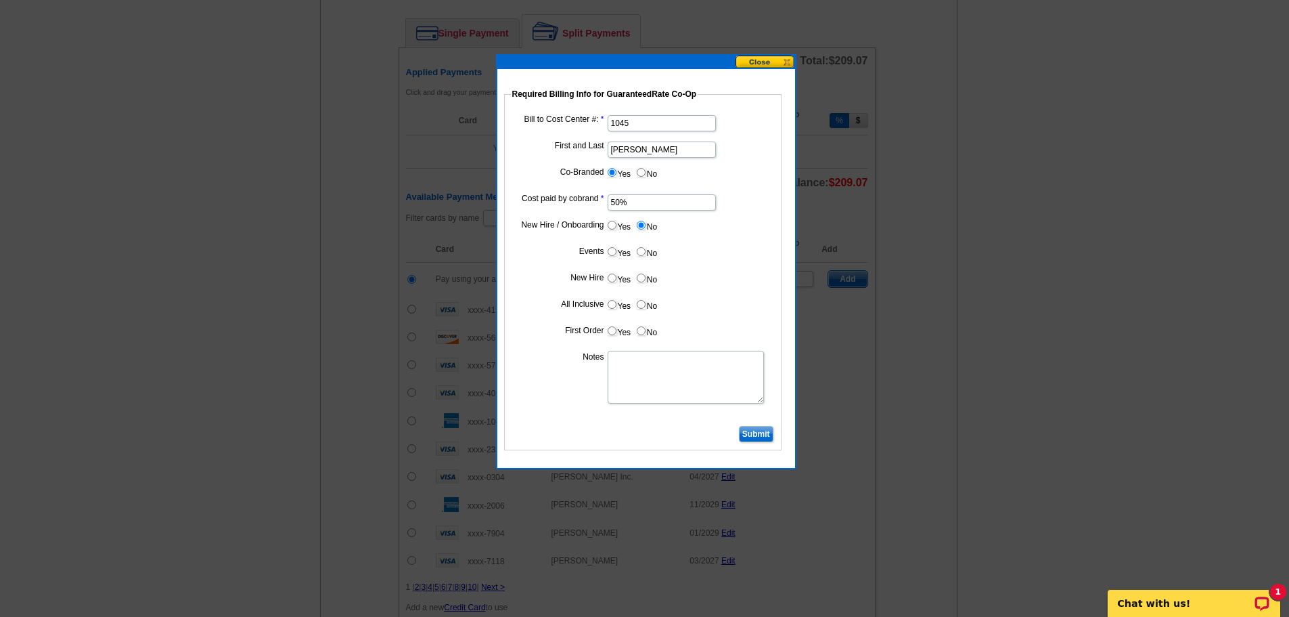
click at [648, 252] on label "No" at bounding box center [647, 252] width 22 height 16
click at [646, 252] on input "No" at bounding box center [641, 251] width 9 height 9
radio input "true"
click at [647, 277] on label "No" at bounding box center [647, 278] width 22 height 16
click at [646, 277] on input "No" at bounding box center [641, 277] width 9 height 9
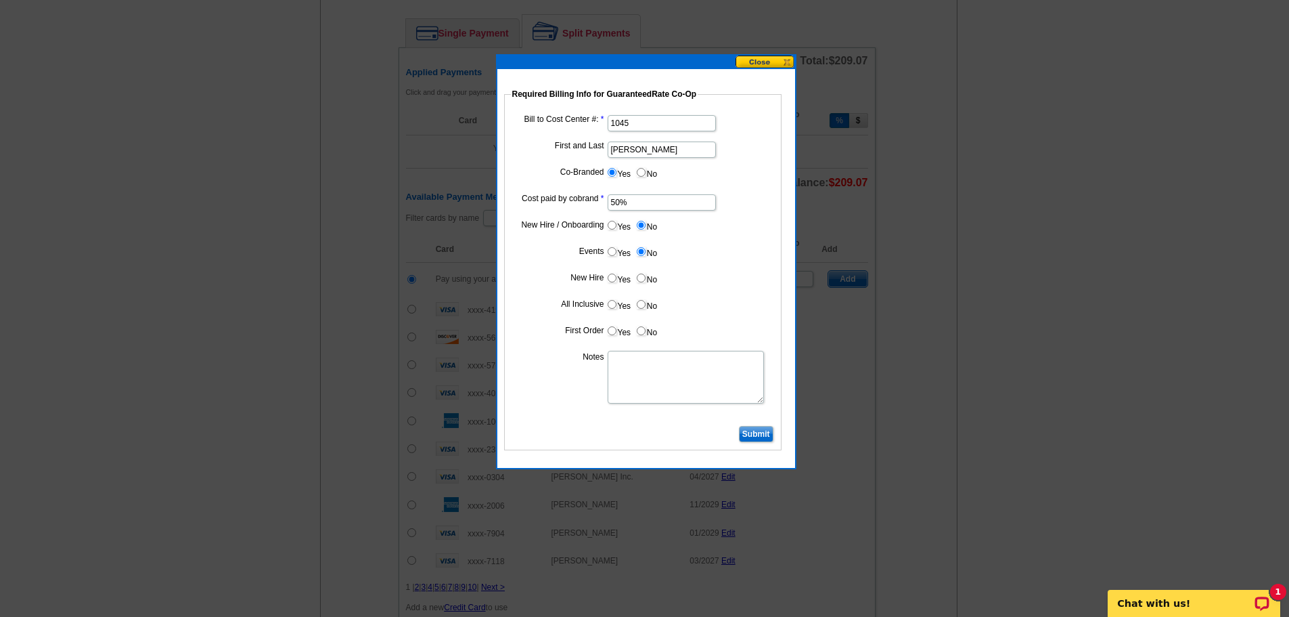
radio input "true"
click at [644, 299] on label "No" at bounding box center [647, 304] width 22 height 16
click at [644, 300] on input "No" at bounding box center [641, 304] width 9 height 9
radio input "true"
click at [646, 331] on label "No" at bounding box center [647, 331] width 22 height 16
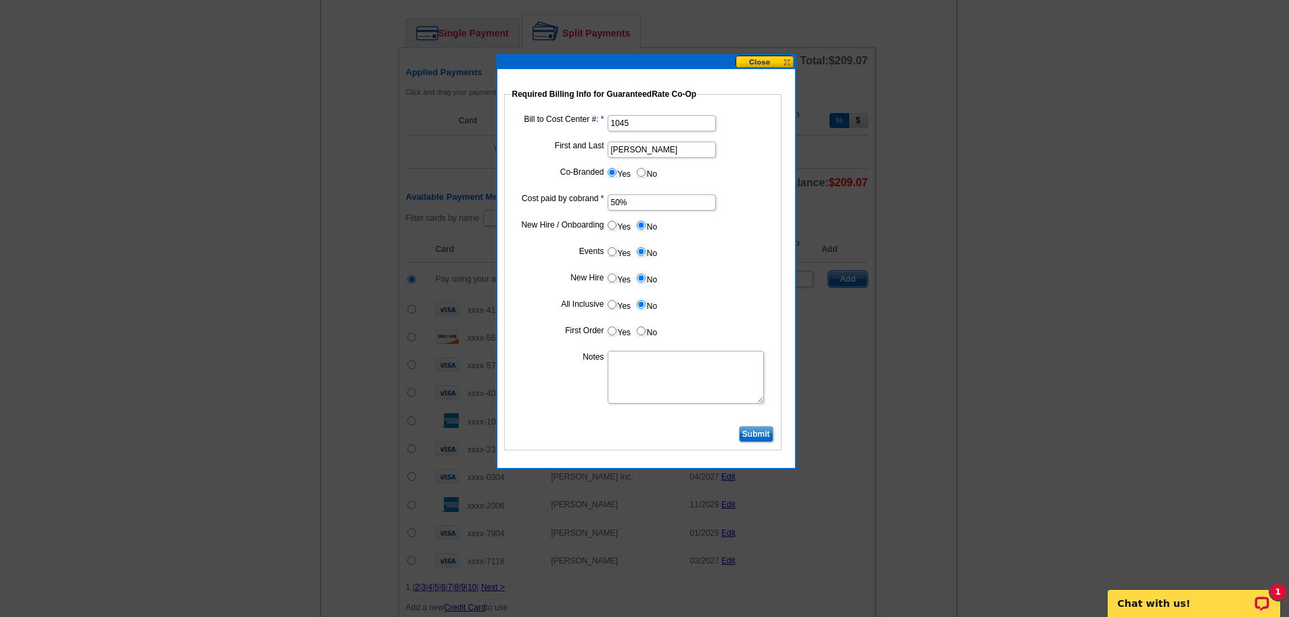
click at [646, 331] on input "No" at bounding box center [641, 330] width 9 height 9
radio input "true"
click at [646, 361] on textarea "Notes" at bounding box center [686, 377] width 156 height 53
type textarea "Bill 50% to cost center 1045"
click at [753, 433] on input "Submit" at bounding box center [756, 434] width 35 height 16
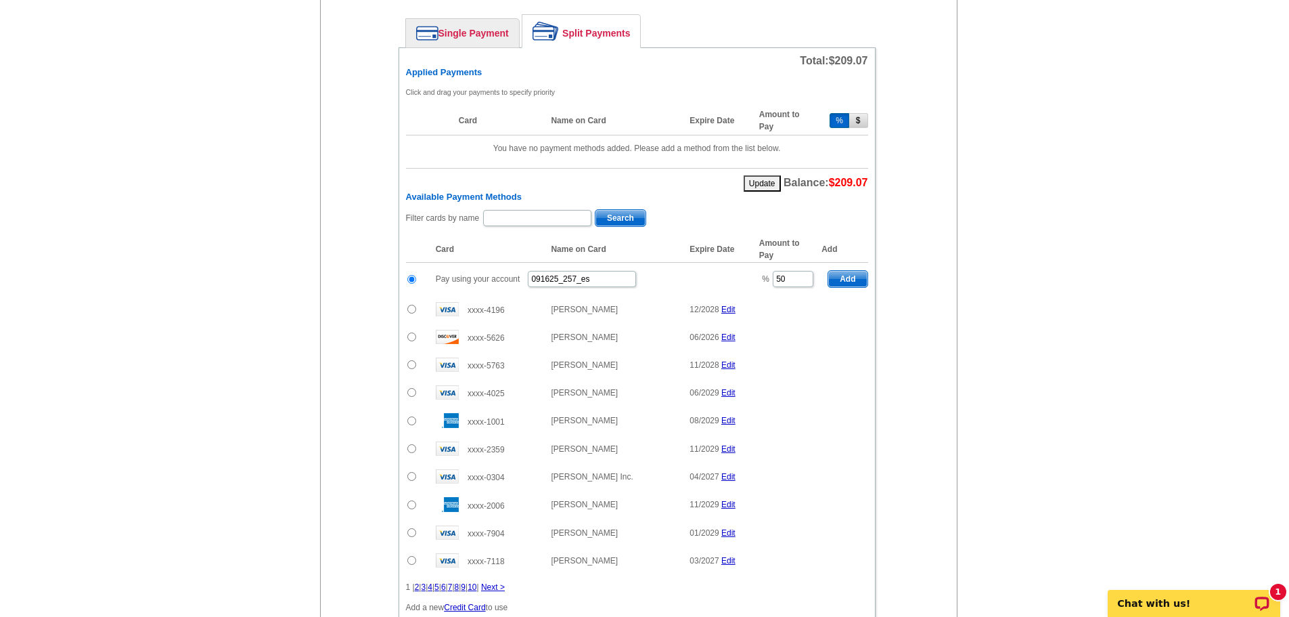
click at [835, 276] on span "Add" at bounding box center [847, 279] width 39 height 16
type input "100"
radio input "false"
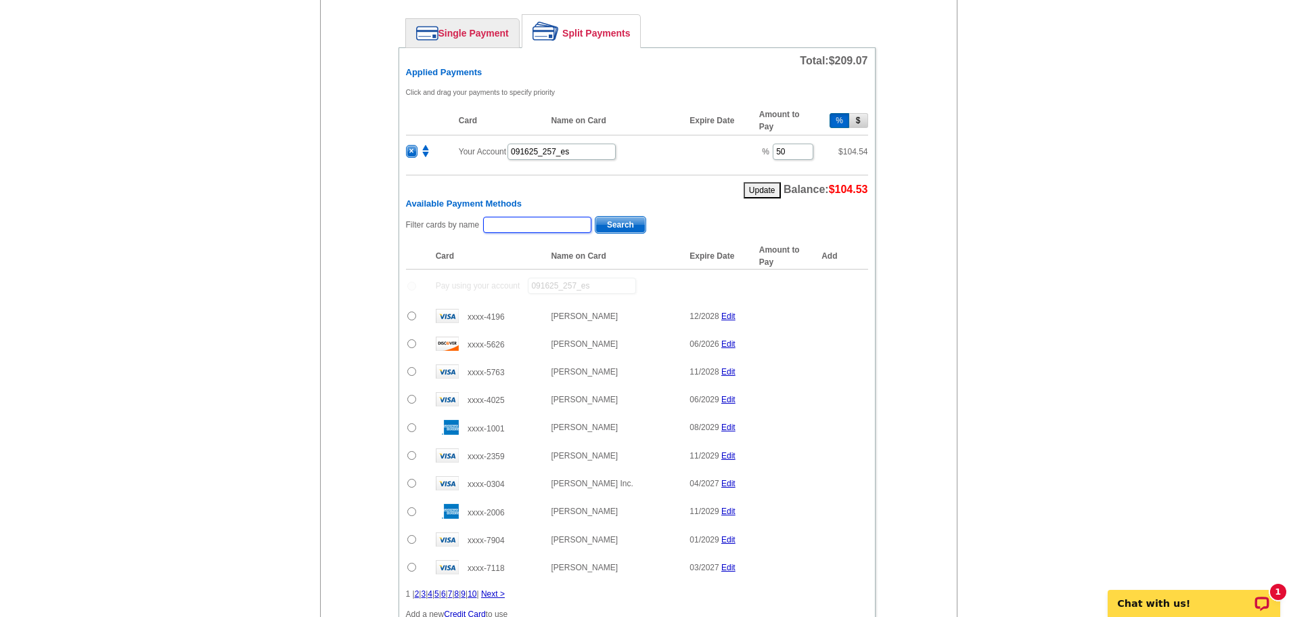
click at [509, 232] on input "text" at bounding box center [537, 225] width 108 height 16
type input "[PERSON_NAME]"
click at [597, 231] on span "Search" at bounding box center [621, 225] width 50 height 16
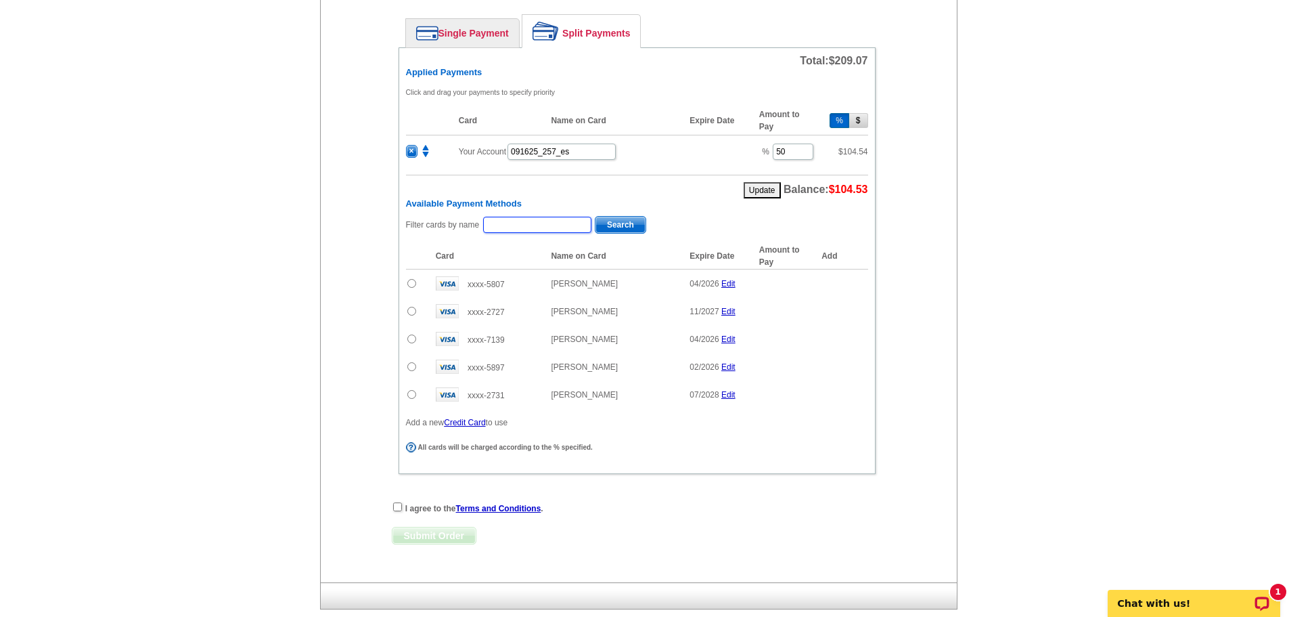
click at [510, 218] on input "text" at bounding box center [537, 225] width 108 height 16
type input "[PERSON_NAME]"
click at [634, 224] on span "Search" at bounding box center [621, 225] width 50 height 16
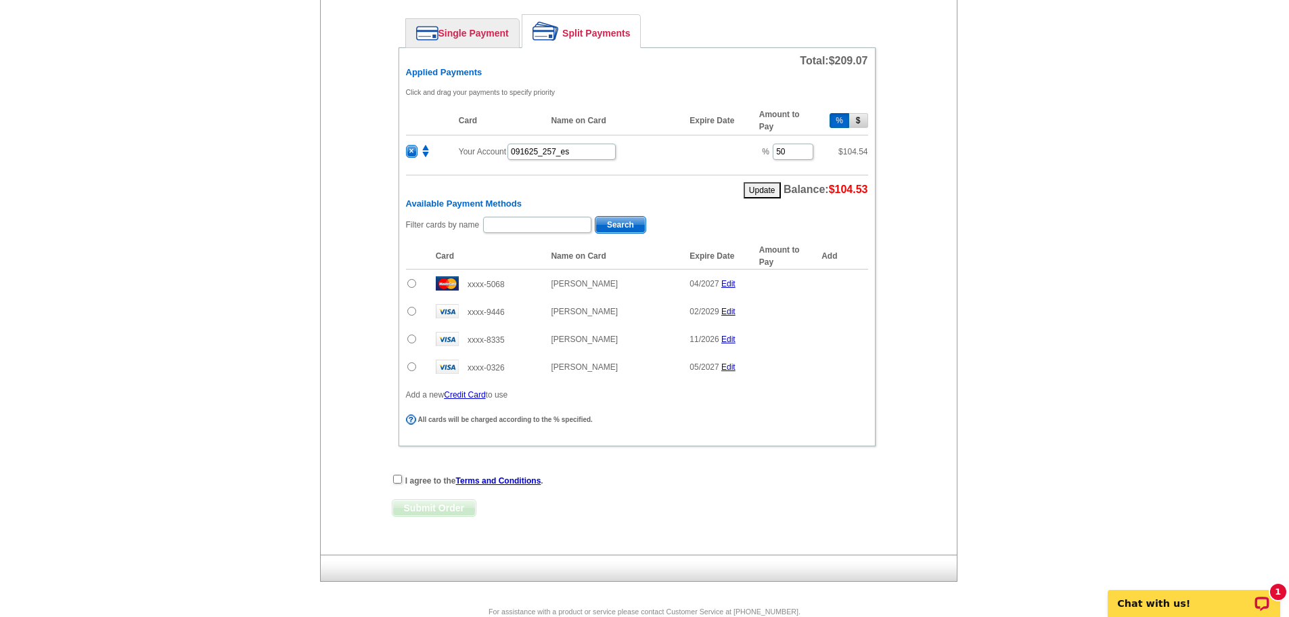
click at [562, 215] on div "Available Payment Methods Filter cards by name Search Card Name on Card Expire …" at bounding box center [637, 299] width 462 height 203
click at [562, 227] on input "text" at bounding box center [537, 225] width 108 height 16
type input "think"
click at [638, 220] on span "Search" at bounding box center [621, 225] width 50 height 16
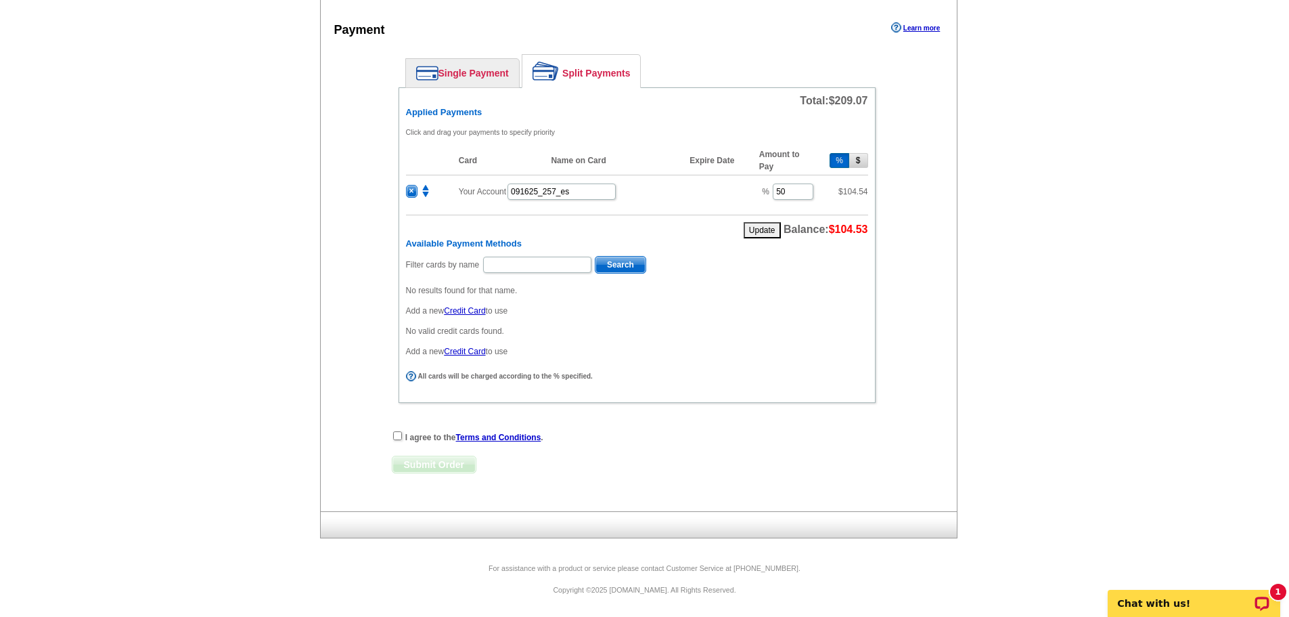
scroll to position [569, 0]
click at [503, 261] on input "text" at bounding box center [537, 265] width 108 height 16
type input "[PERSON_NAME]"
click at [602, 261] on span "Search" at bounding box center [621, 265] width 50 height 16
click at [508, 263] on input "text" at bounding box center [537, 265] width 108 height 16
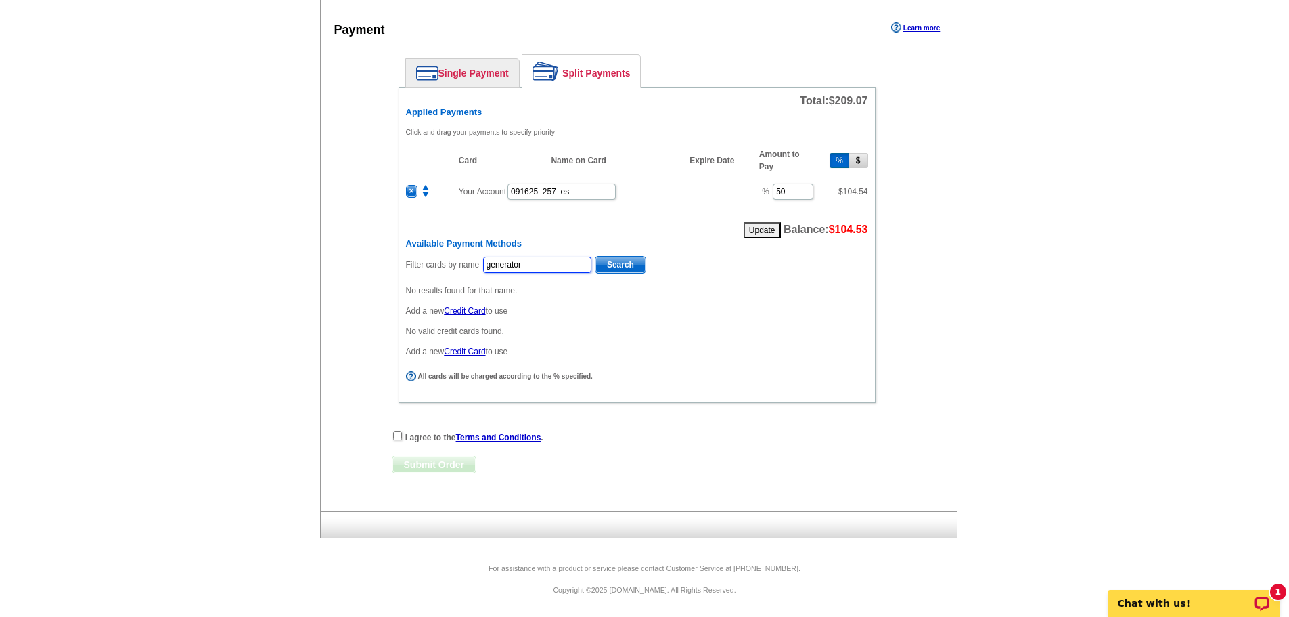
type input "generator"
click at [607, 267] on span "Search" at bounding box center [621, 265] width 50 height 16
click at [518, 259] on input "text" at bounding box center [537, 265] width 108 height 16
type input "[PERSON_NAME]"
click at [614, 259] on span "Search" at bounding box center [621, 265] width 50 height 16
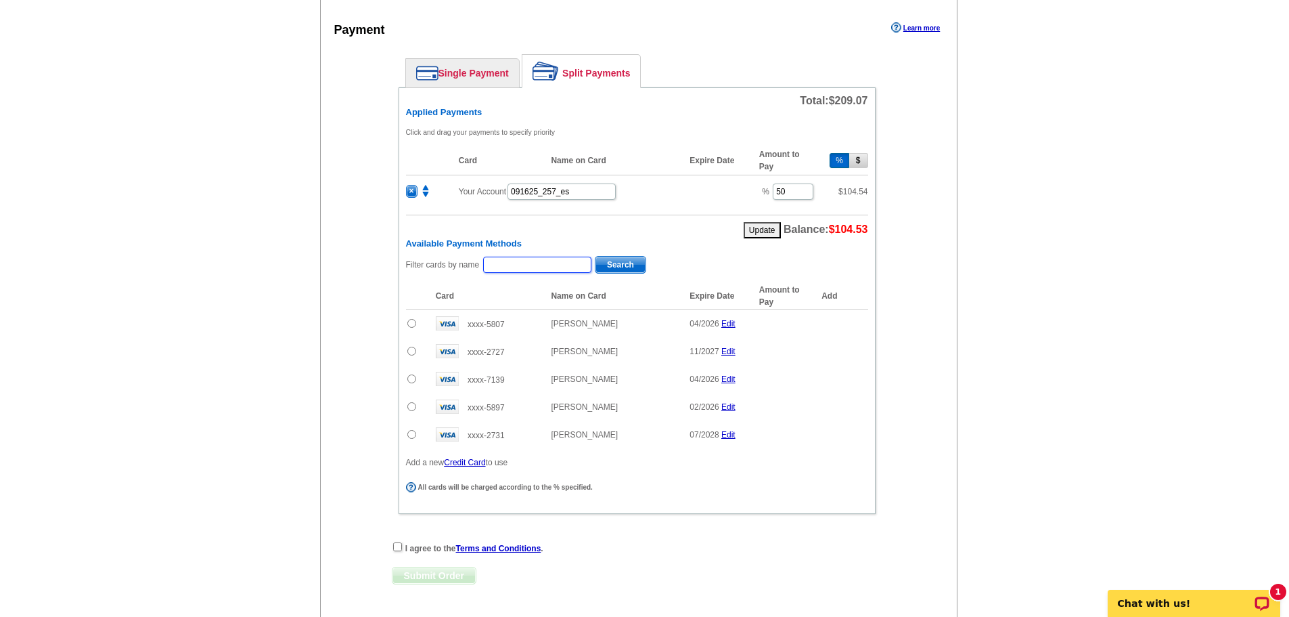
click at [585, 269] on input "text" at bounding box center [537, 265] width 108 height 16
type input "whit"
click at [596, 265] on span "Search" at bounding box center [621, 265] width 50 height 16
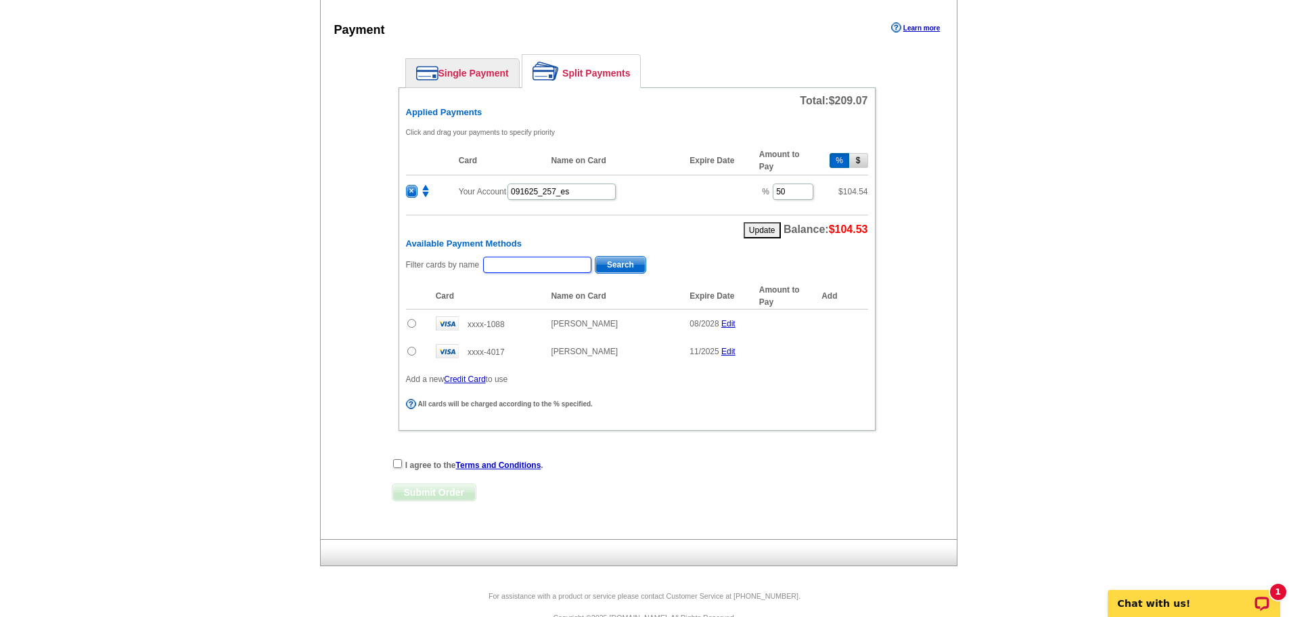
click at [543, 261] on input "text" at bounding box center [537, 265] width 108 height 16
type input "[PERSON_NAME]"
click at [617, 269] on span "Search" at bounding box center [621, 265] width 50 height 16
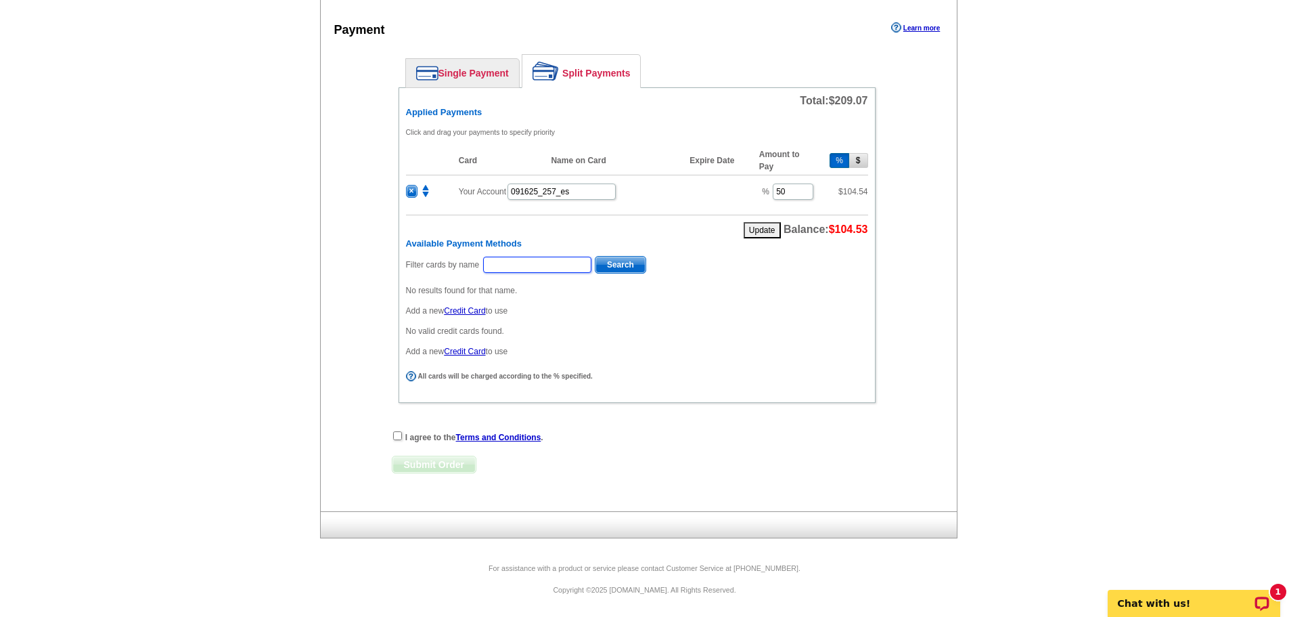
drag, startPoint x: 518, startPoint y: 266, endPoint x: 547, endPoint y: 268, distance: 28.5
click at [518, 266] on input "text" at bounding box center [537, 265] width 108 height 16
type input "[PERSON_NAME]"
click at [622, 256] on button "Search" at bounding box center [620, 265] width 51 height 18
click at [522, 266] on input "text" at bounding box center [537, 265] width 108 height 16
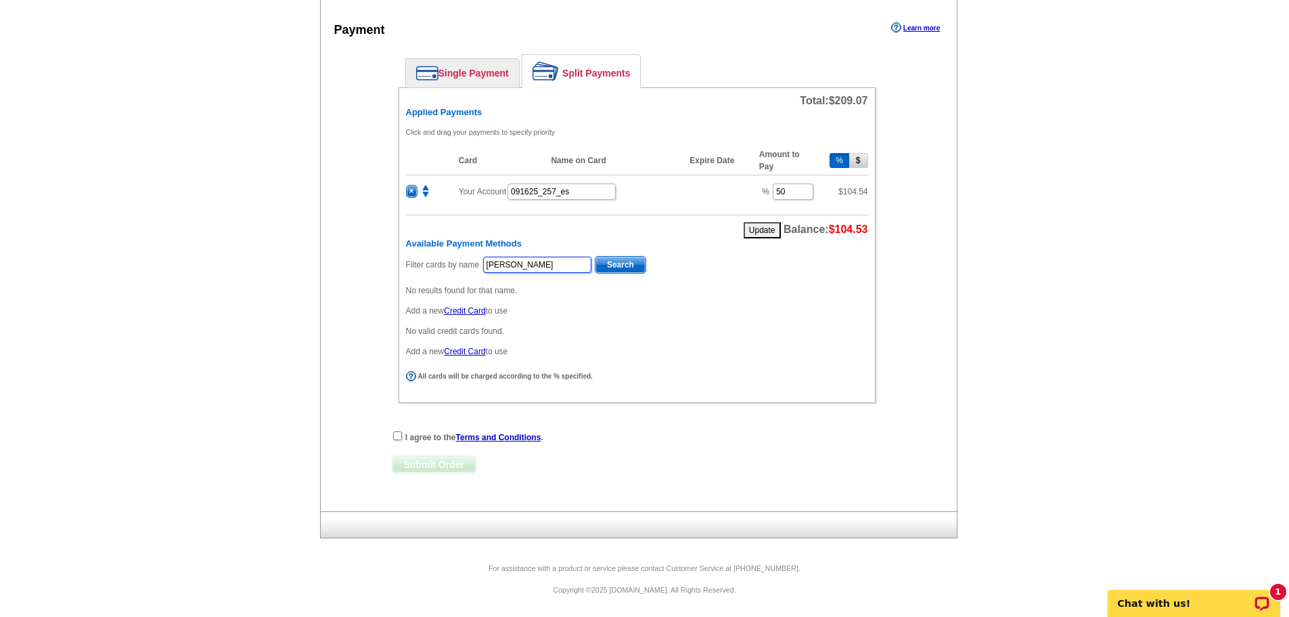
type input "[PERSON_NAME]"
click at [608, 271] on span "Search" at bounding box center [621, 265] width 50 height 16
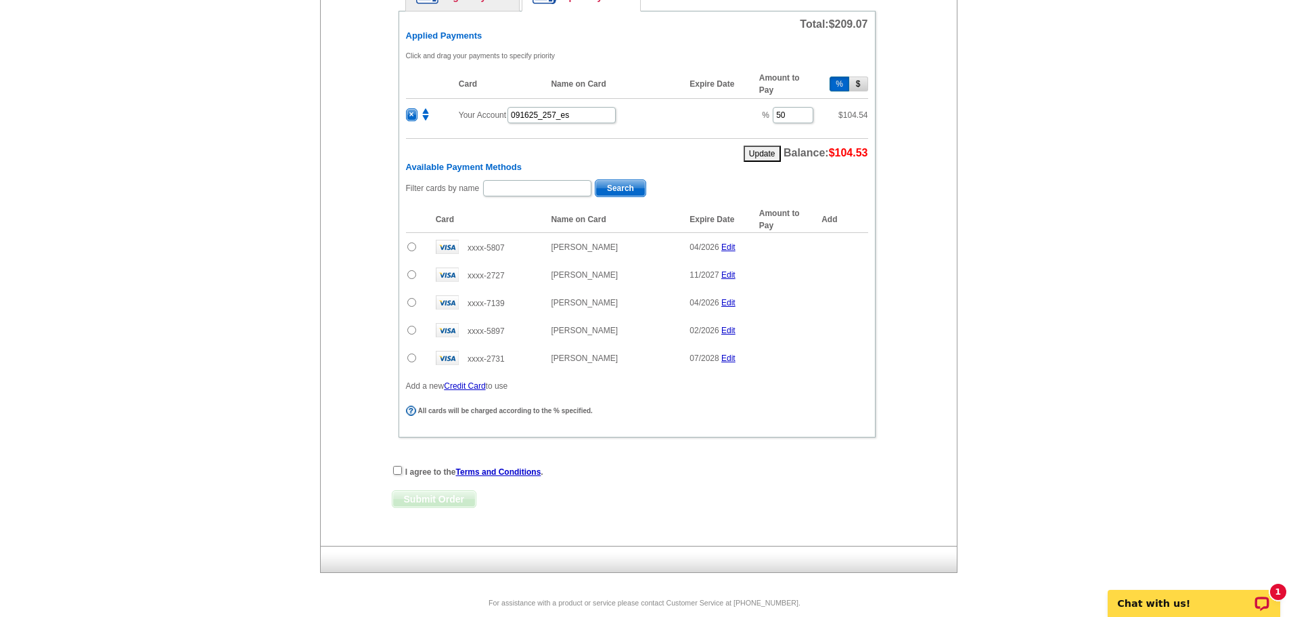
scroll to position [613, 0]
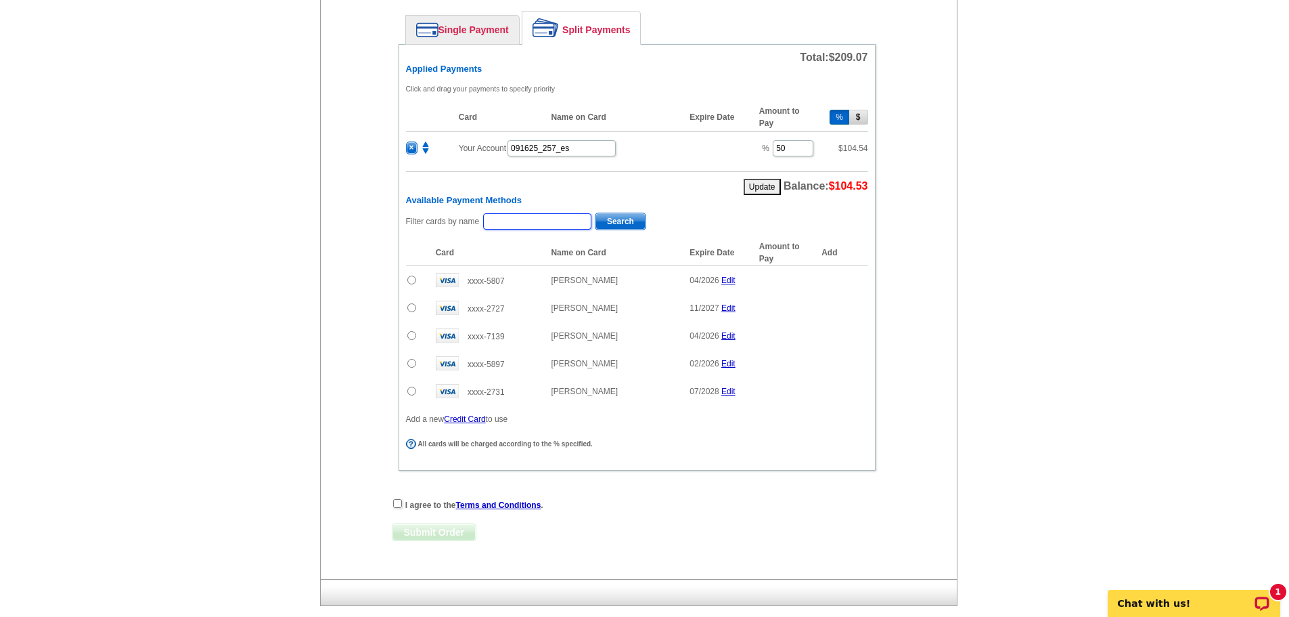
click at [512, 225] on input "text" at bounding box center [537, 221] width 108 height 16
type input "real estate"
click at [616, 218] on span "Search" at bounding box center [621, 221] width 50 height 16
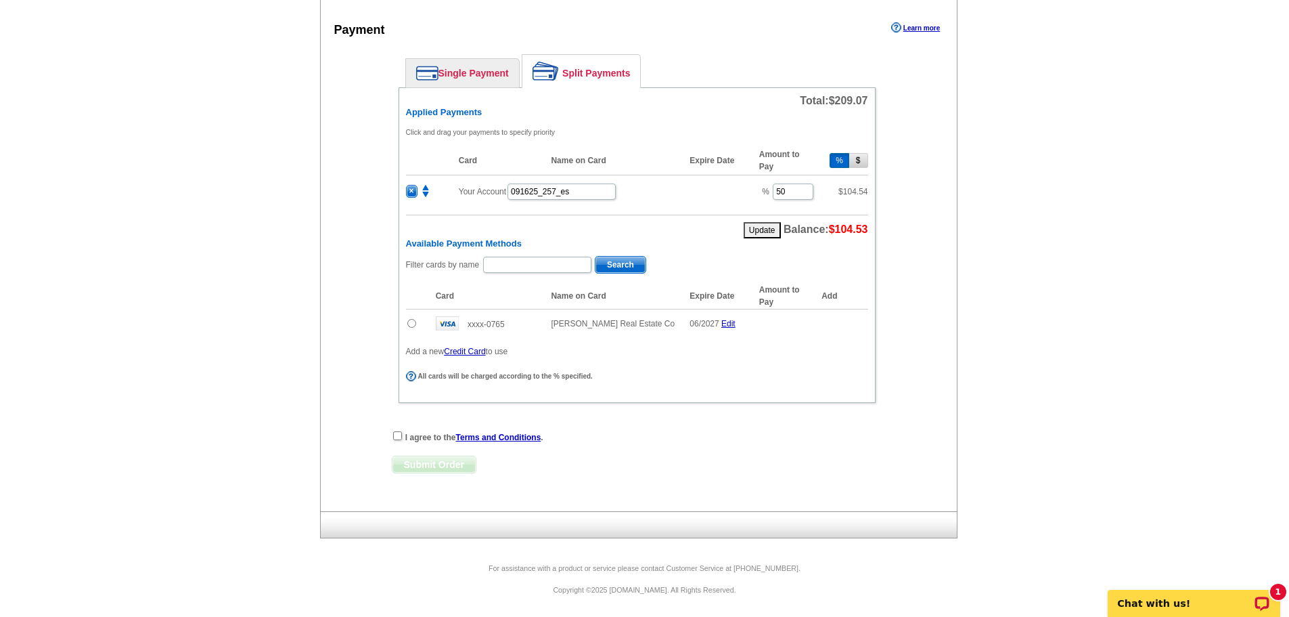
scroll to position [569, 0]
click at [524, 262] on input "text" at bounding box center [537, 265] width 108 height 16
drag, startPoint x: 525, startPoint y: 260, endPoint x: 450, endPoint y: 275, distance: 76.6
click at [450, 275] on div "Filter cards by name [US_STATE] Search" at bounding box center [637, 265] width 462 height 21
type input "[GEOGRAPHIC_DATA]"
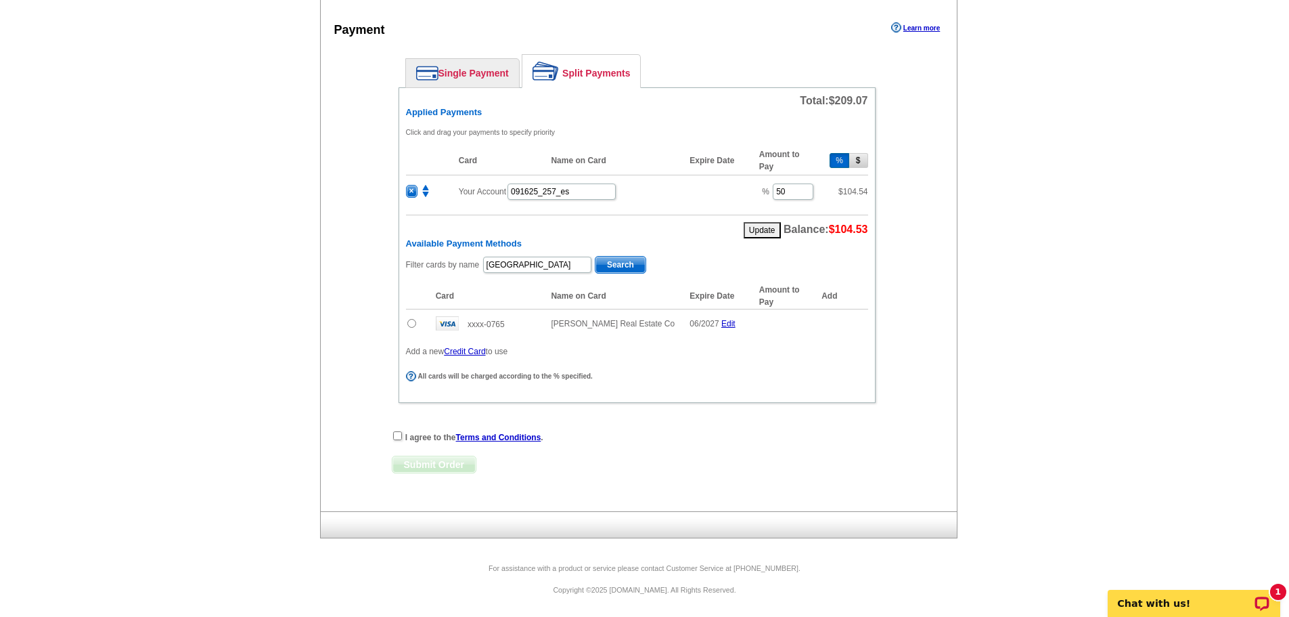
click at [603, 268] on span "Search" at bounding box center [621, 265] width 50 height 16
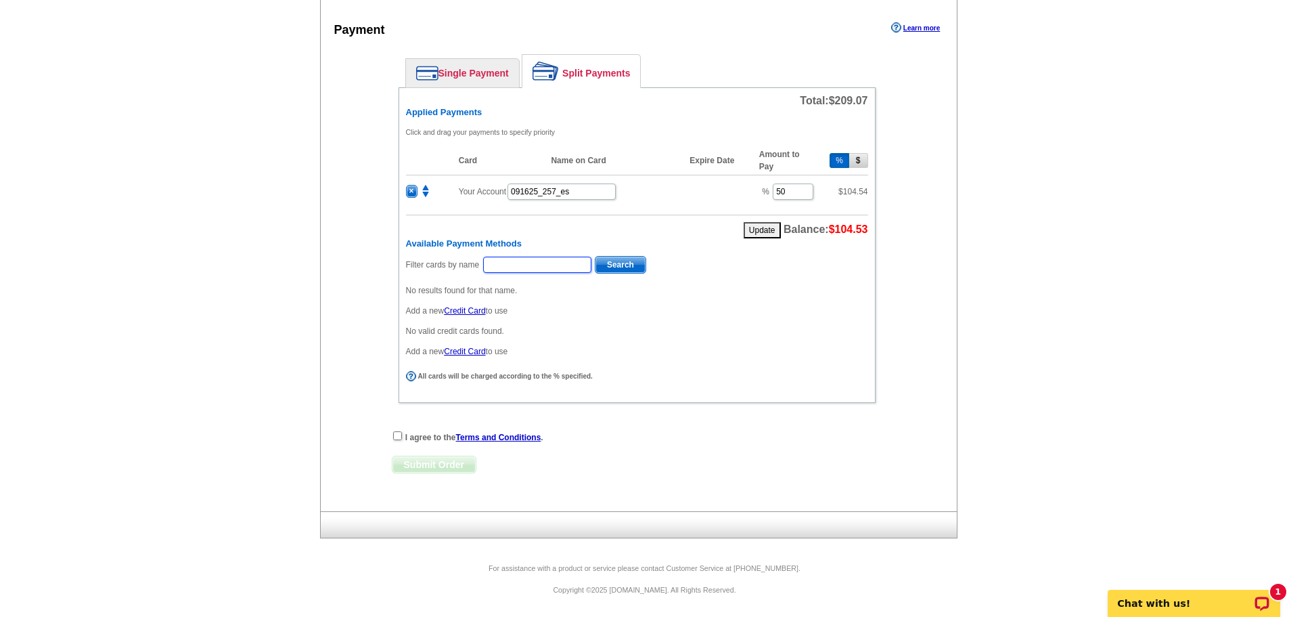
click at [553, 265] on input "text" at bounding box center [537, 265] width 108 height 16
type input "generator"
click at [622, 268] on span "Search" at bounding box center [621, 265] width 50 height 16
click at [566, 265] on input "text" at bounding box center [537, 265] width 108 height 16
type input "1575 boulder"
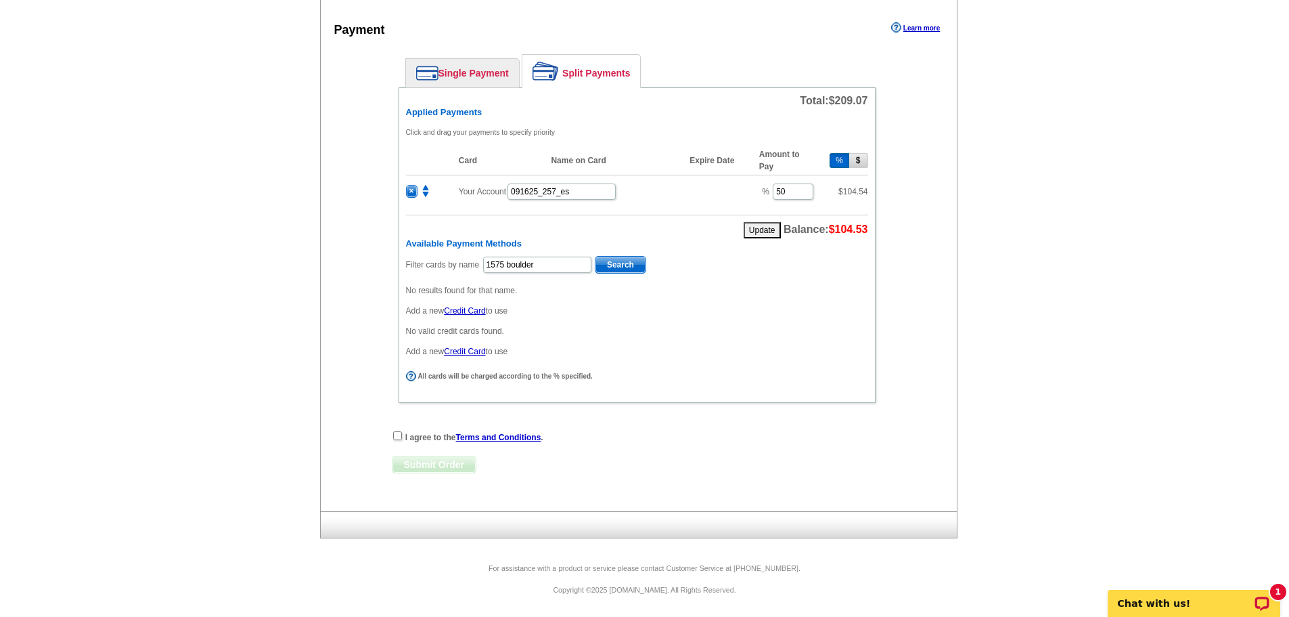
click at [609, 265] on span "Search" at bounding box center [621, 265] width 50 height 16
click at [567, 261] on input "text" at bounding box center [537, 265] width 108 height 16
click at [602, 260] on span "Search" at bounding box center [621, 265] width 50 height 16
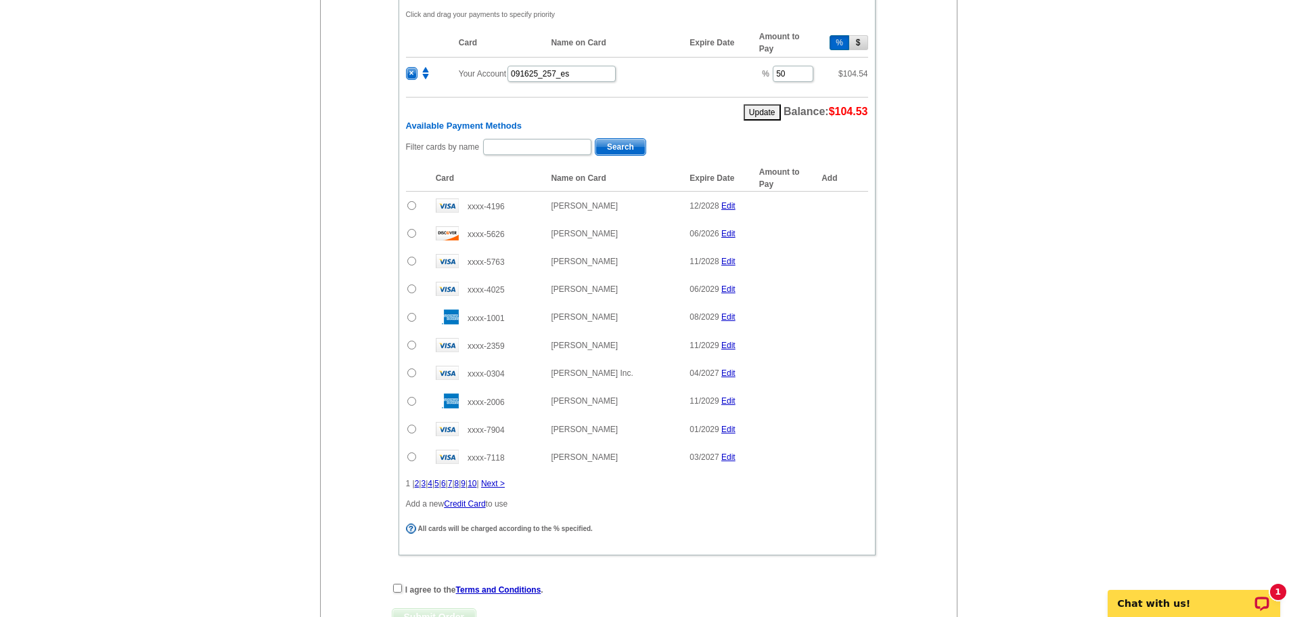
scroll to position [705, 0]
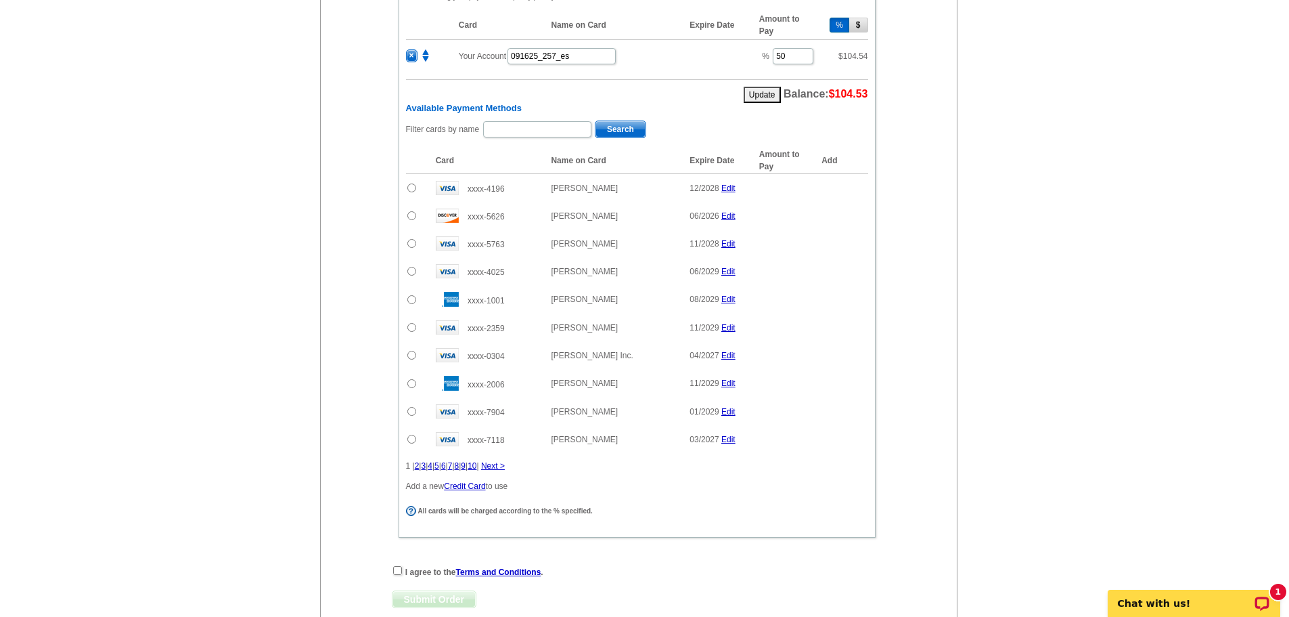
click at [420, 466] on link "2" at bounding box center [417, 465] width 5 height 9
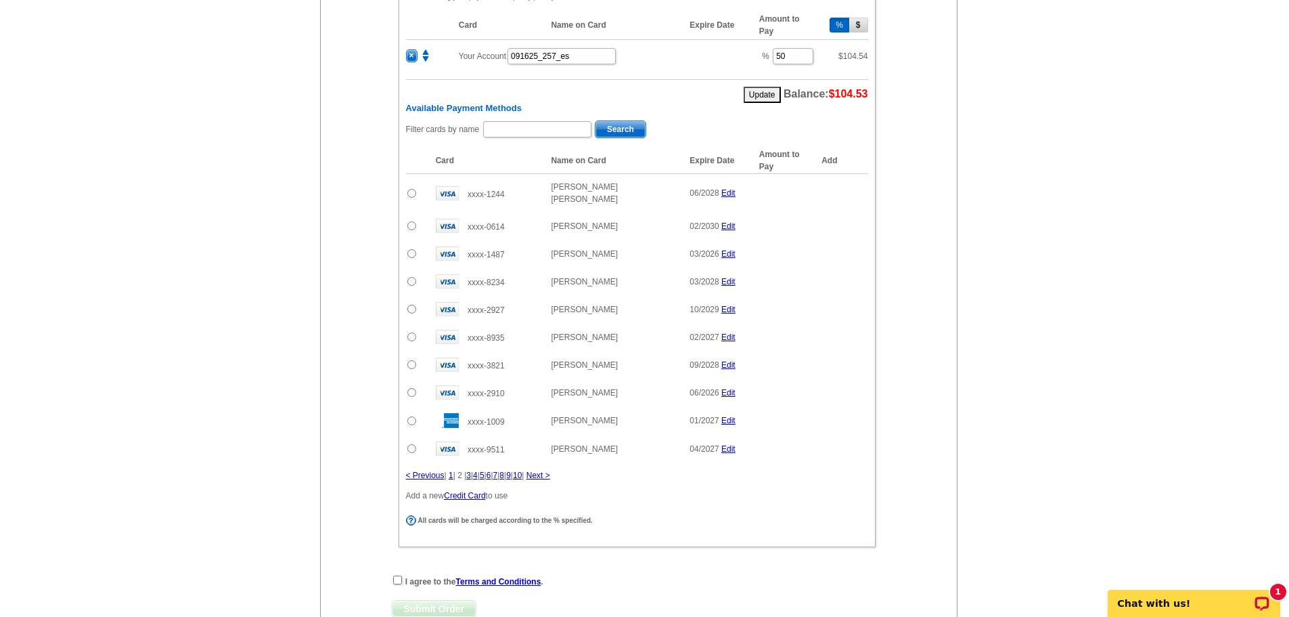
click at [471, 470] on link "3" at bounding box center [468, 474] width 5 height 9
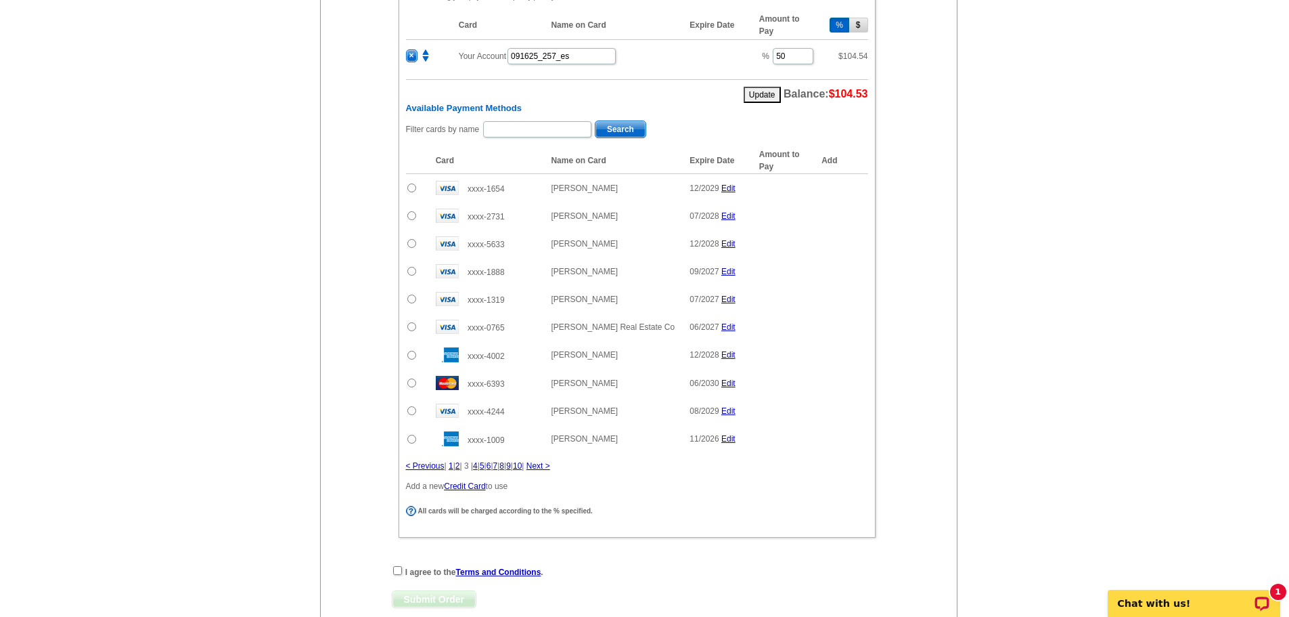
click at [478, 463] on link "4" at bounding box center [475, 465] width 5 height 9
click at [485, 466] on link "5" at bounding box center [482, 464] width 5 height 9
click at [491, 466] on link "6" at bounding box center [489, 464] width 5 height 9
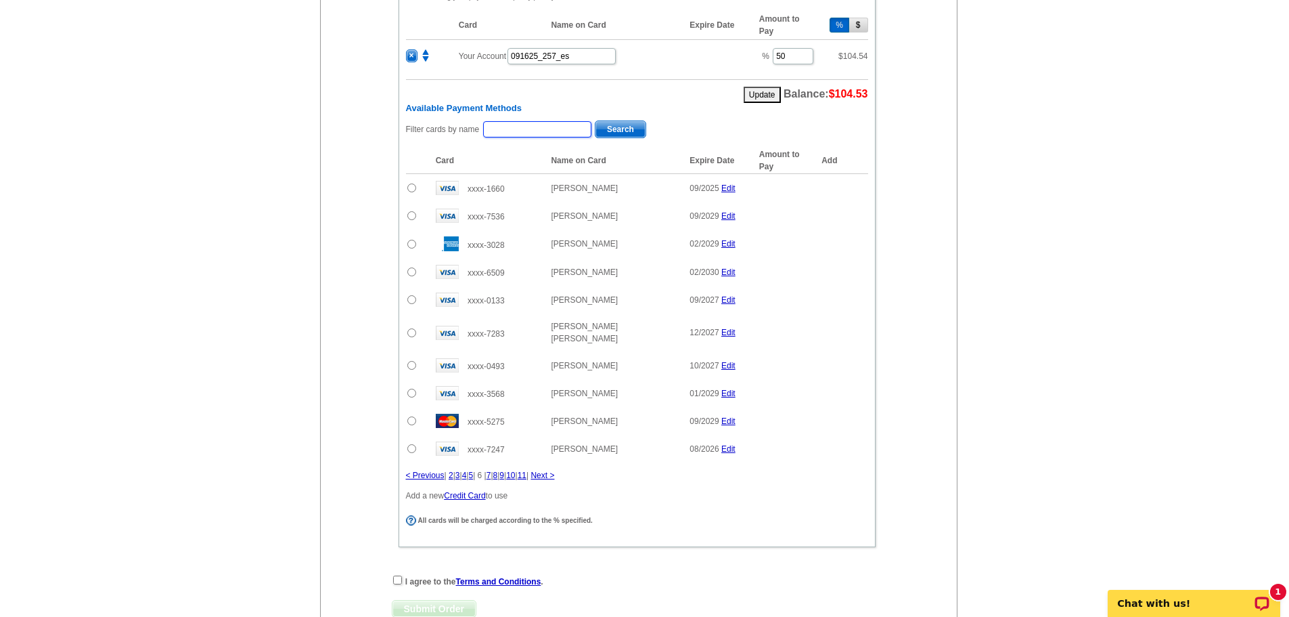
click at [546, 127] on input "text" at bounding box center [537, 129] width 108 height 16
type input "[PERSON_NAME]"
click at [610, 131] on span "Search" at bounding box center [621, 129] width 50 height 16
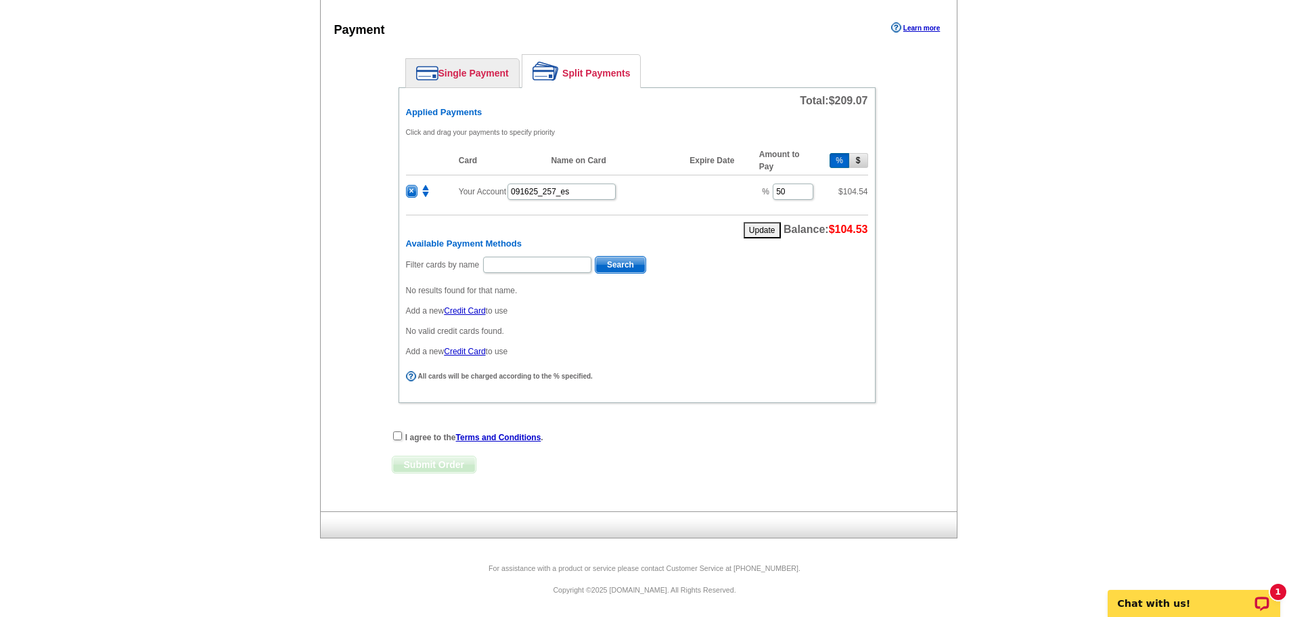
scroll to position [569, 0]
click at [1201, 606] on p "Chat with us!" at bounding box center [1185, 603] width 134 height 11
click at [522, 278] on div "Filter cards by name Search No results found for that name. Add a new Credit Ca…" at bounding box center [637, 306] width 462 height 102
type input "[PERSON_NAME]"
click at [614, 261] on span "Search" at bounding box center [621, 265] width 50 height 16
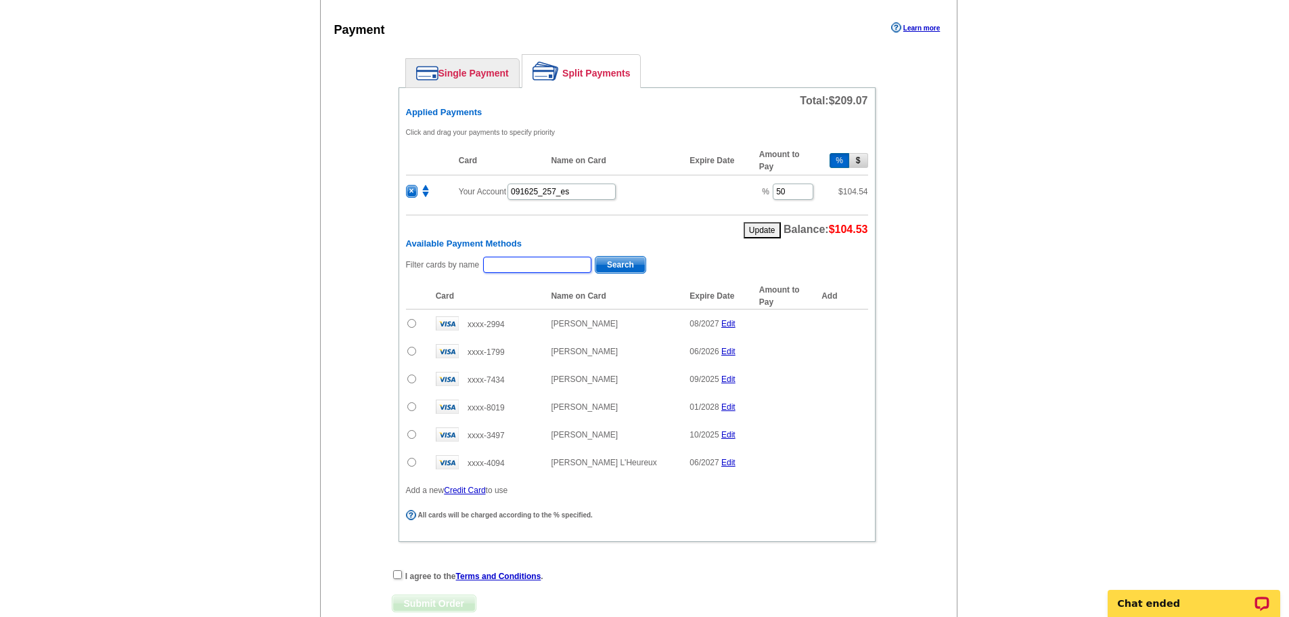
click at [536, 263] on input "text" at bounding box center [537, 265] width 108 height 16
type input "r"
type input "[PERSON_NAME]"
click at [523, 260] on input "[PERSON_NAME]" at bounding box center [537, 265] width 108 height 16
click at [621, 270] on span "Search" at bounding box center [621, 265] width 50 height 16
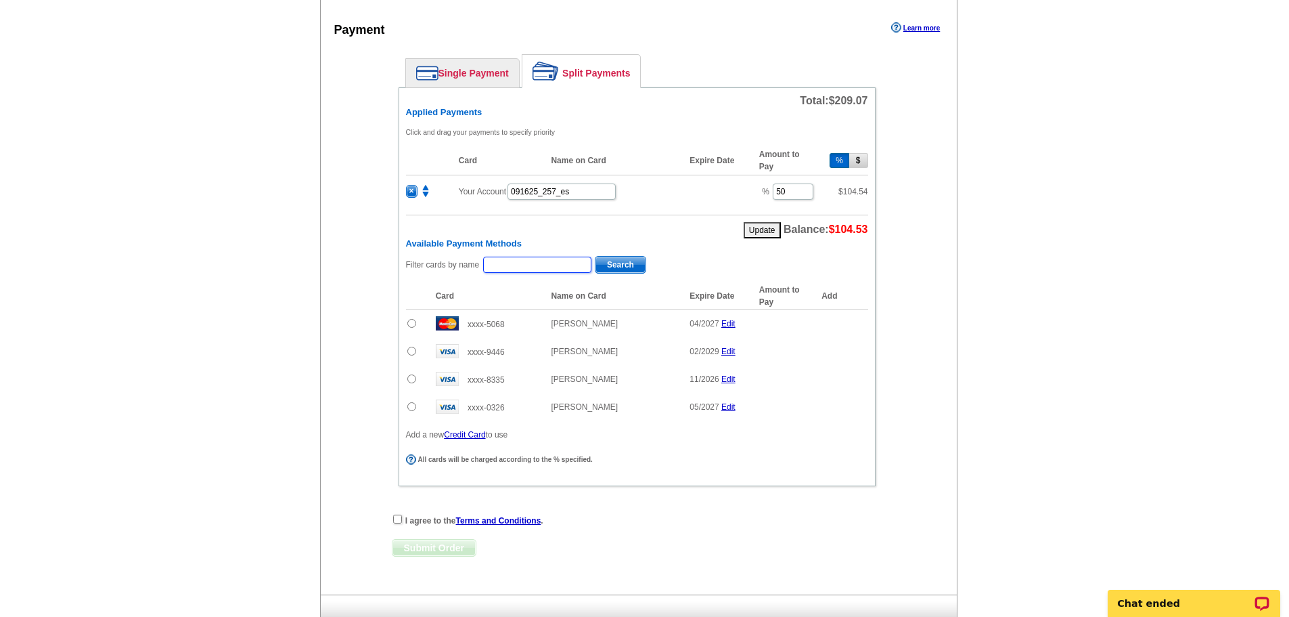
click at [521, 270] on input "text" at bounding box center [537, 265] width 108 height 16
type input "Trica"
click at [625, 263] on span "Search" at bounding box center [621, 265] width 50 height 16
